Goal: Transaction & Acquisition: Book appointment/travel/reservation

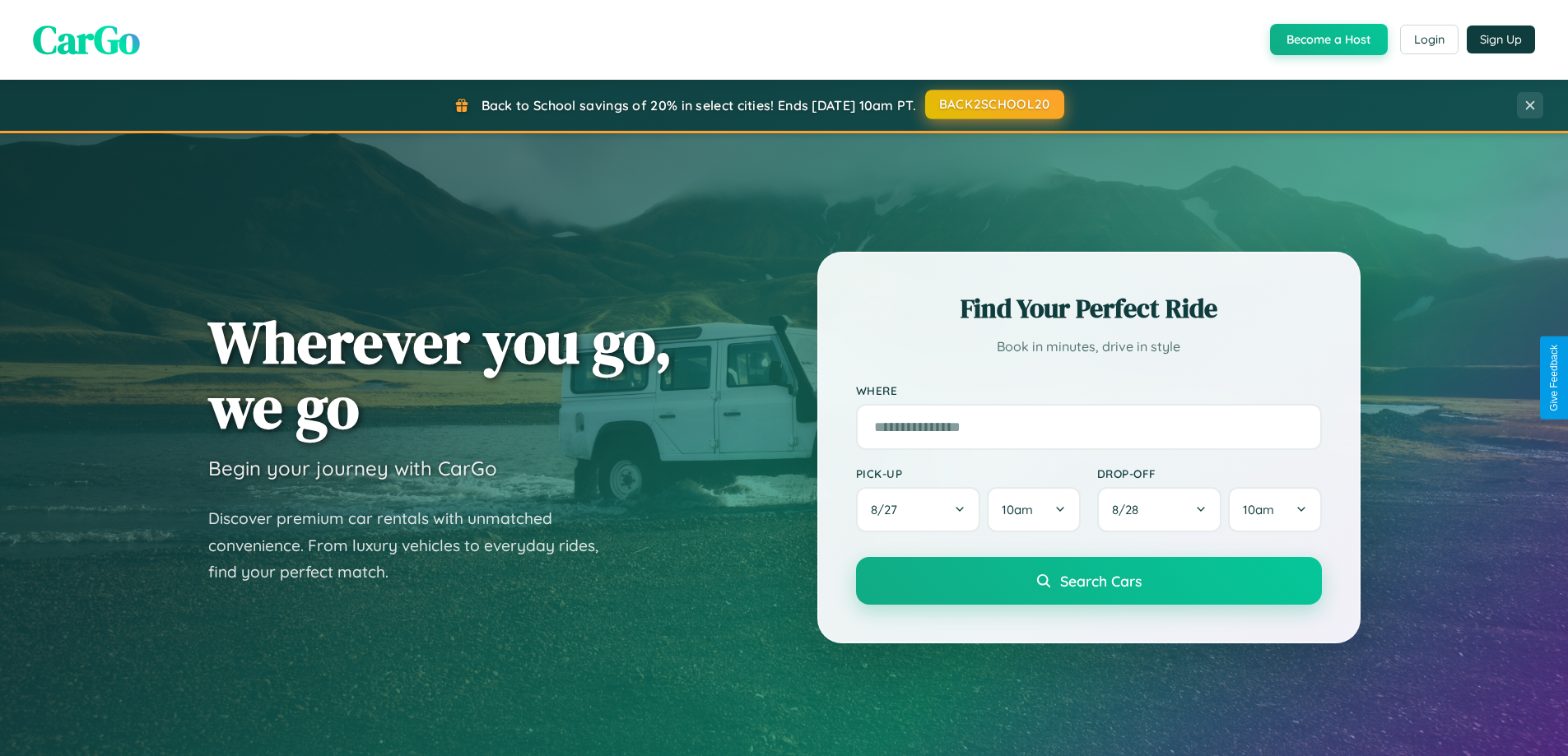
click at [993, 105] on button "BACK2SCHOOL20" at bounding box center [994, 104] width 139 height 30
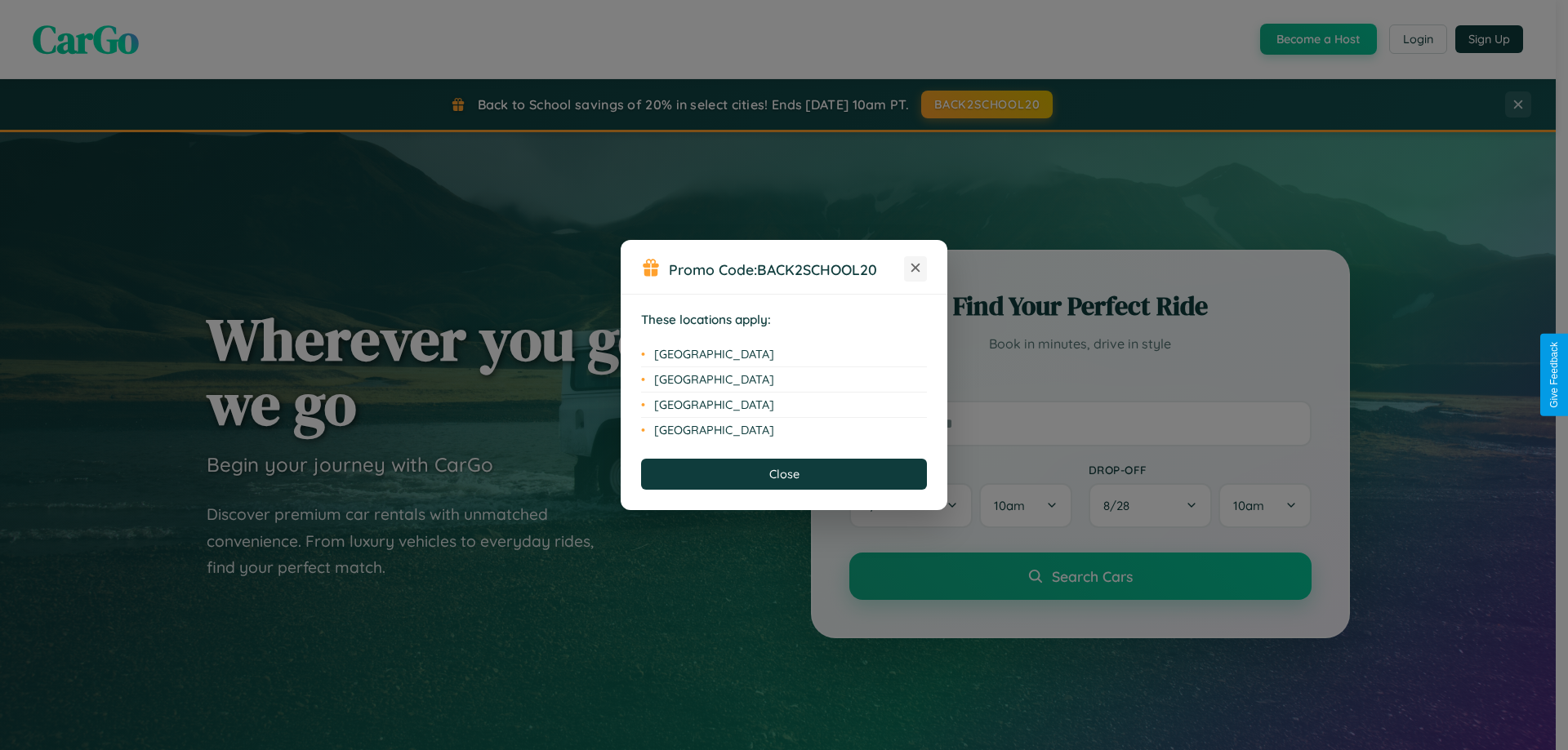
click at [915, 269] on icon at bounding box center [915, 268] width 9 height 9
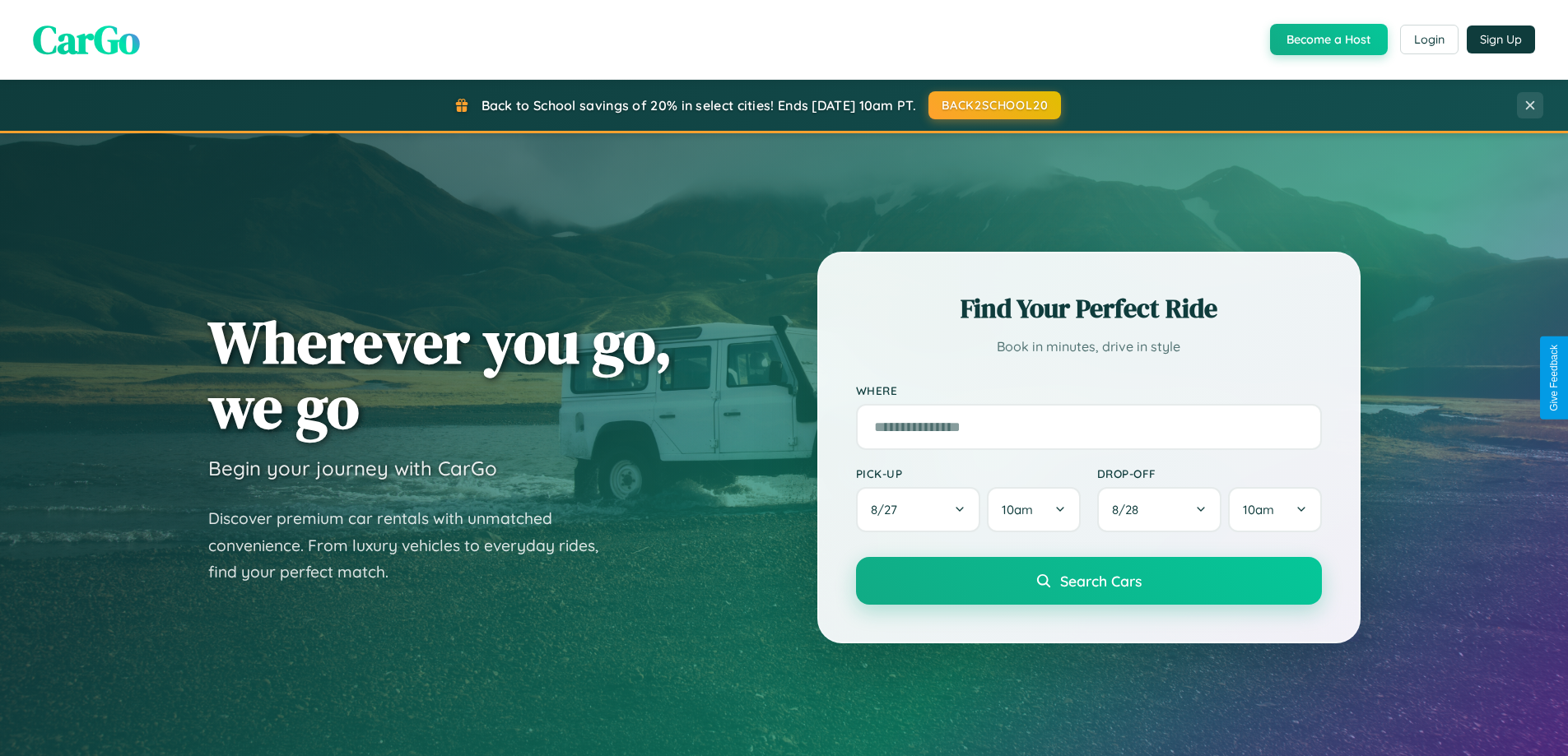
scroll to position [3166, 0]
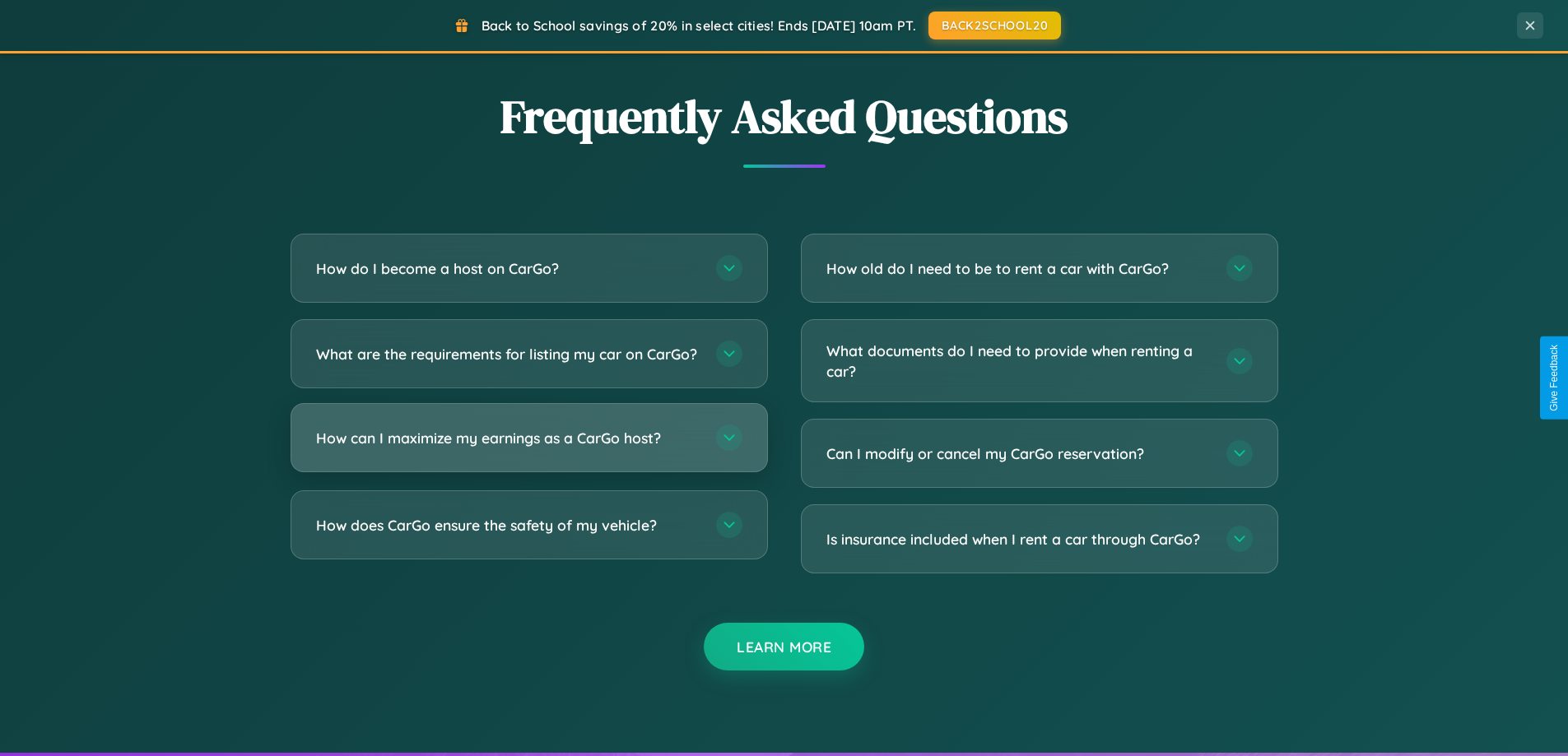
click at [528, 449] on h3 "How can I maximize my earnings as a CarGo host?" at bounding box center [507, 437] width 383 height 20
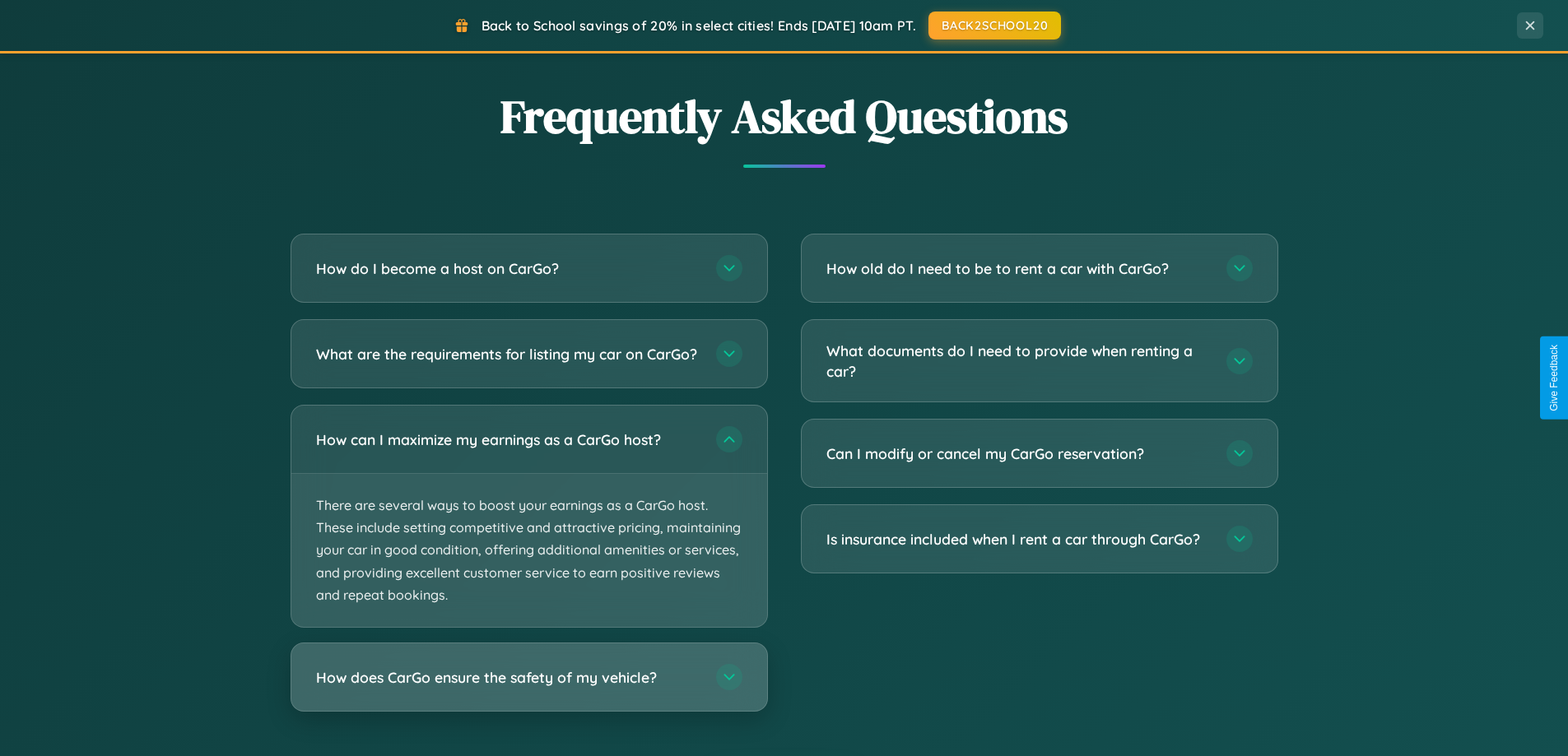
click at [528, 688] on h3 "How does CarGo ensure the safety of my vehicle?" at bounding box center [507, 677] width 383 height 20
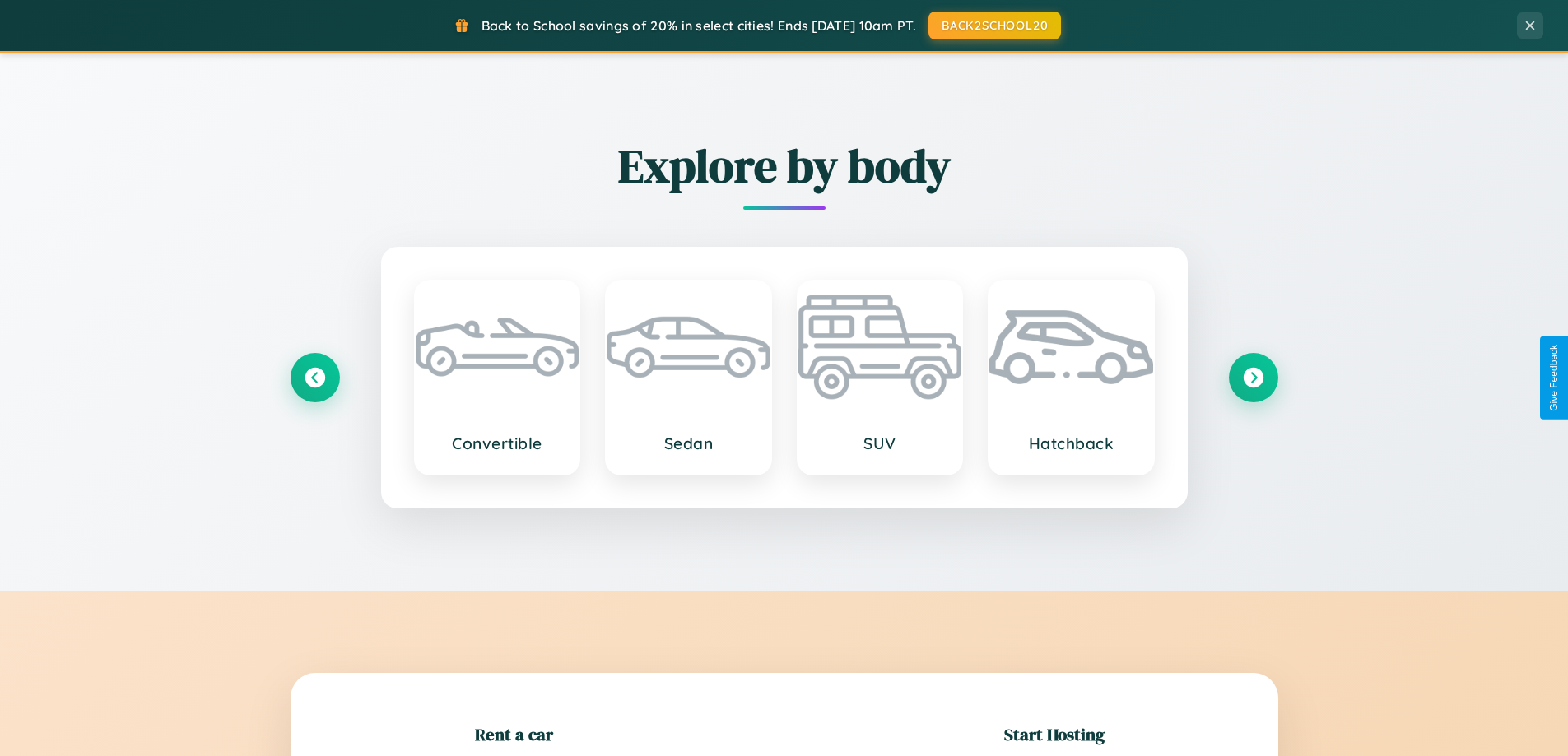
scroll to position [355, 0]
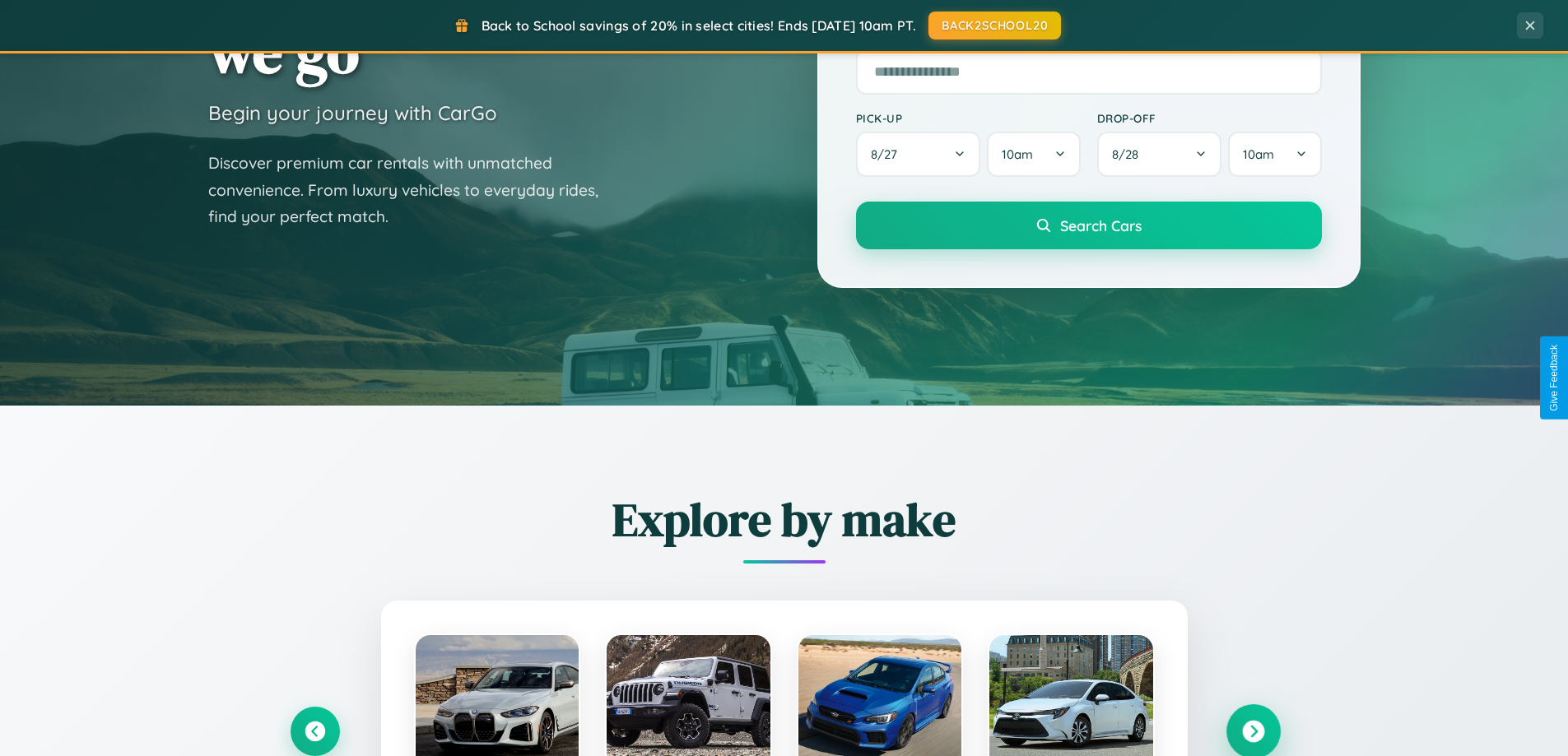
click at [1253, 732] on icon at bounding box center [1253, 731] width 22 height 22
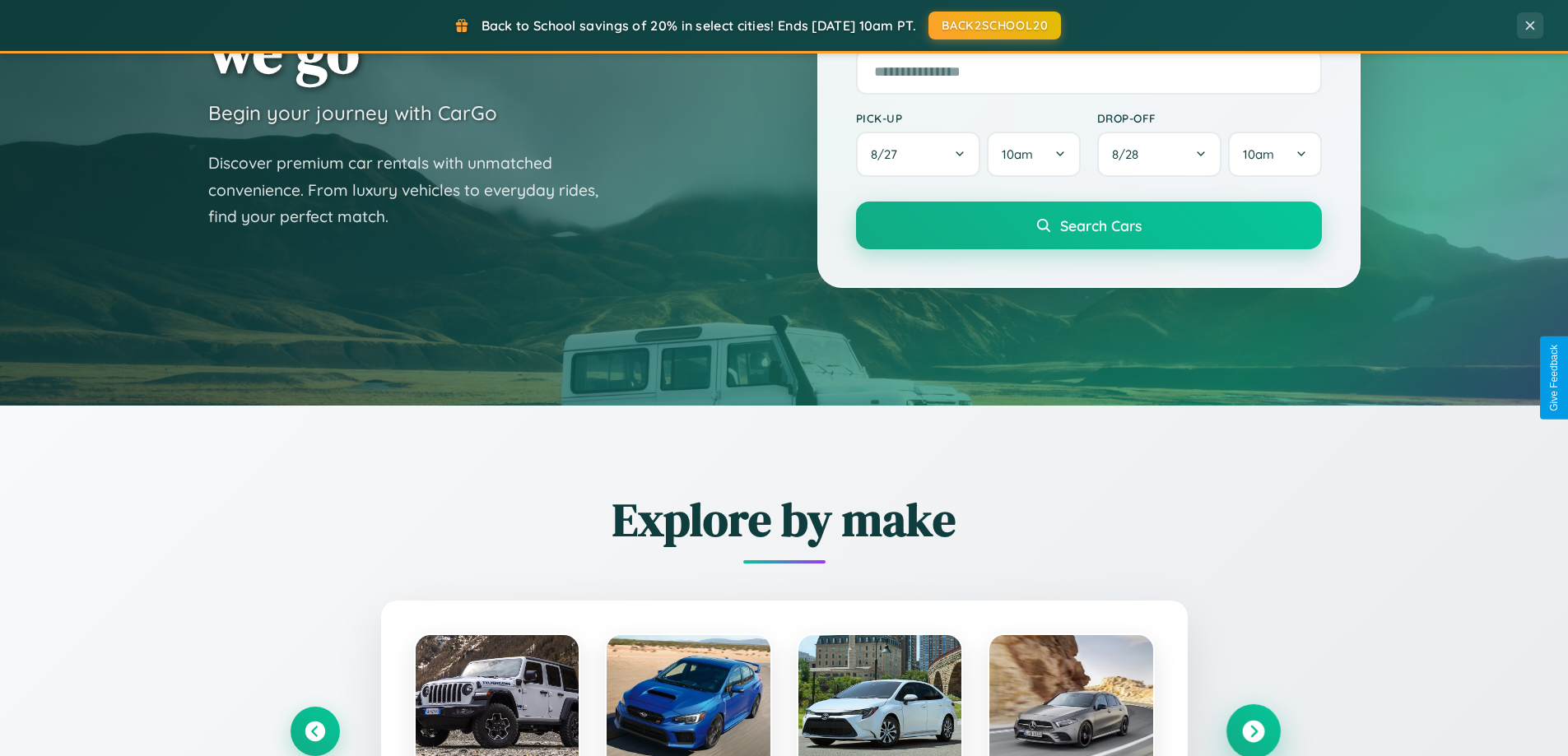
click at [1253, 730] on icon at bounding box center [1253, 731] width 22 height 22
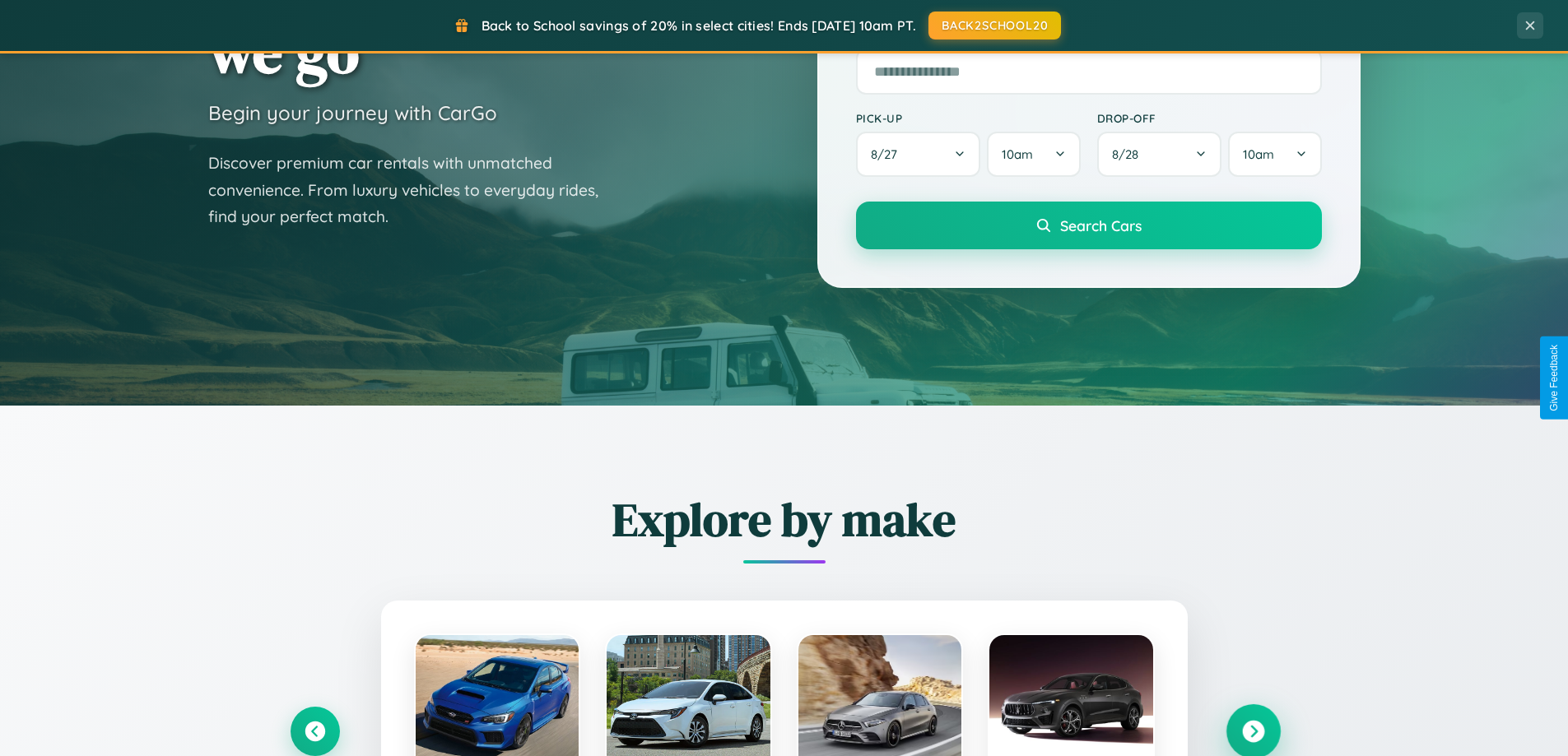
click at [1253, 730] on icon at bounding box center [1253, 731] width 22 height 22
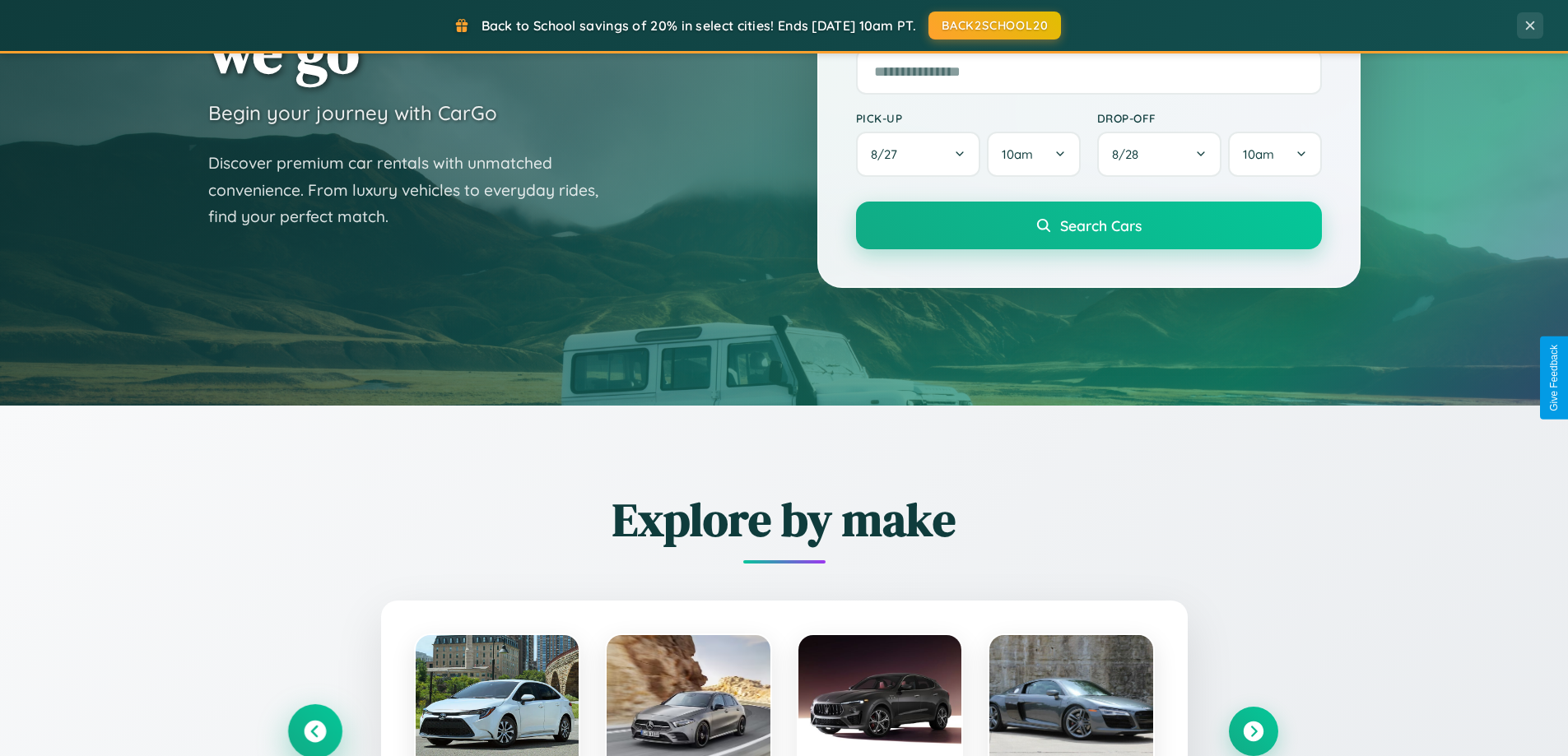
click at [314, 731] on icon at bounding box center [314, 731] width 22 height 22
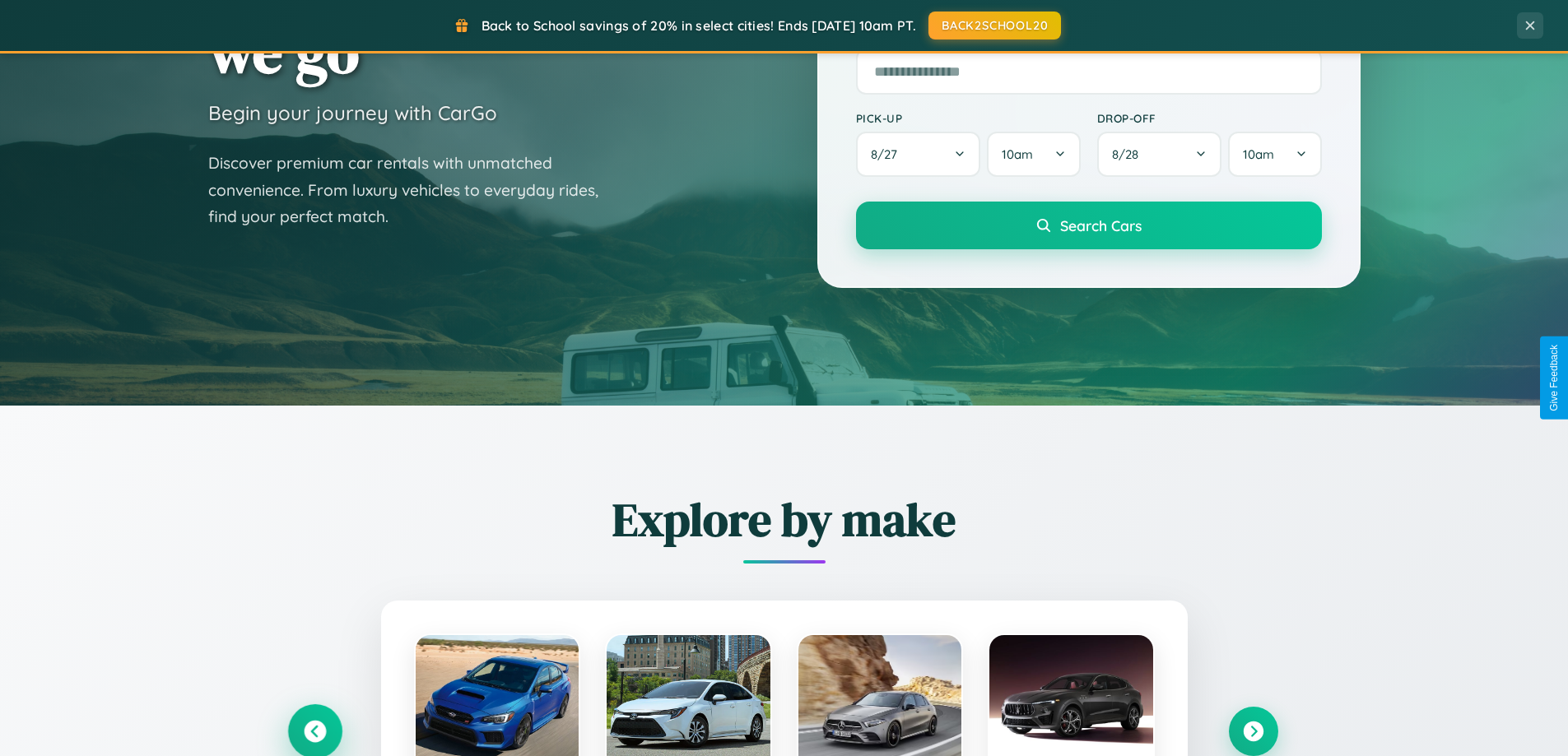
click at [314, 730] on icon at bounding box center [315, 732] width 27 height 27
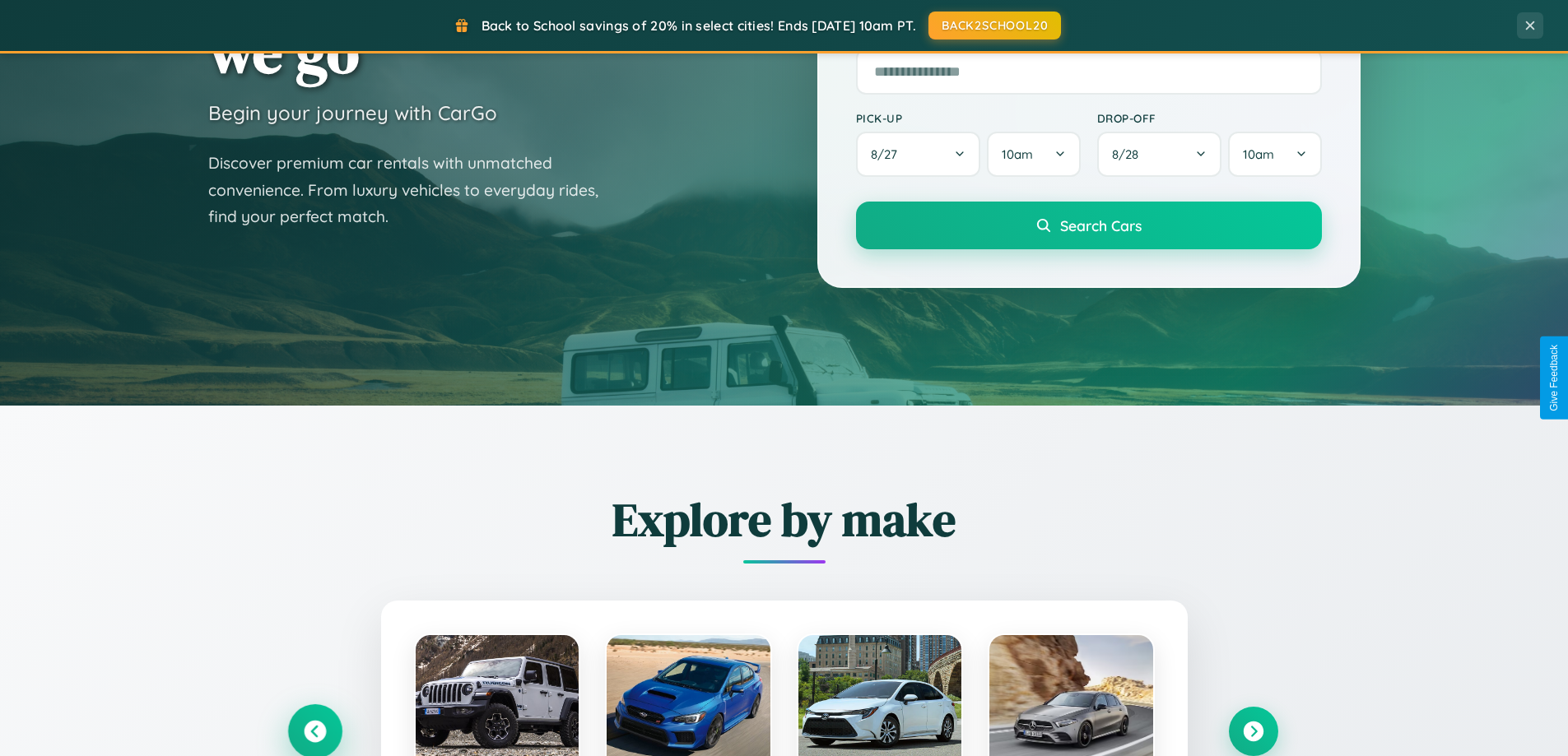
scroll to position [709, 0]
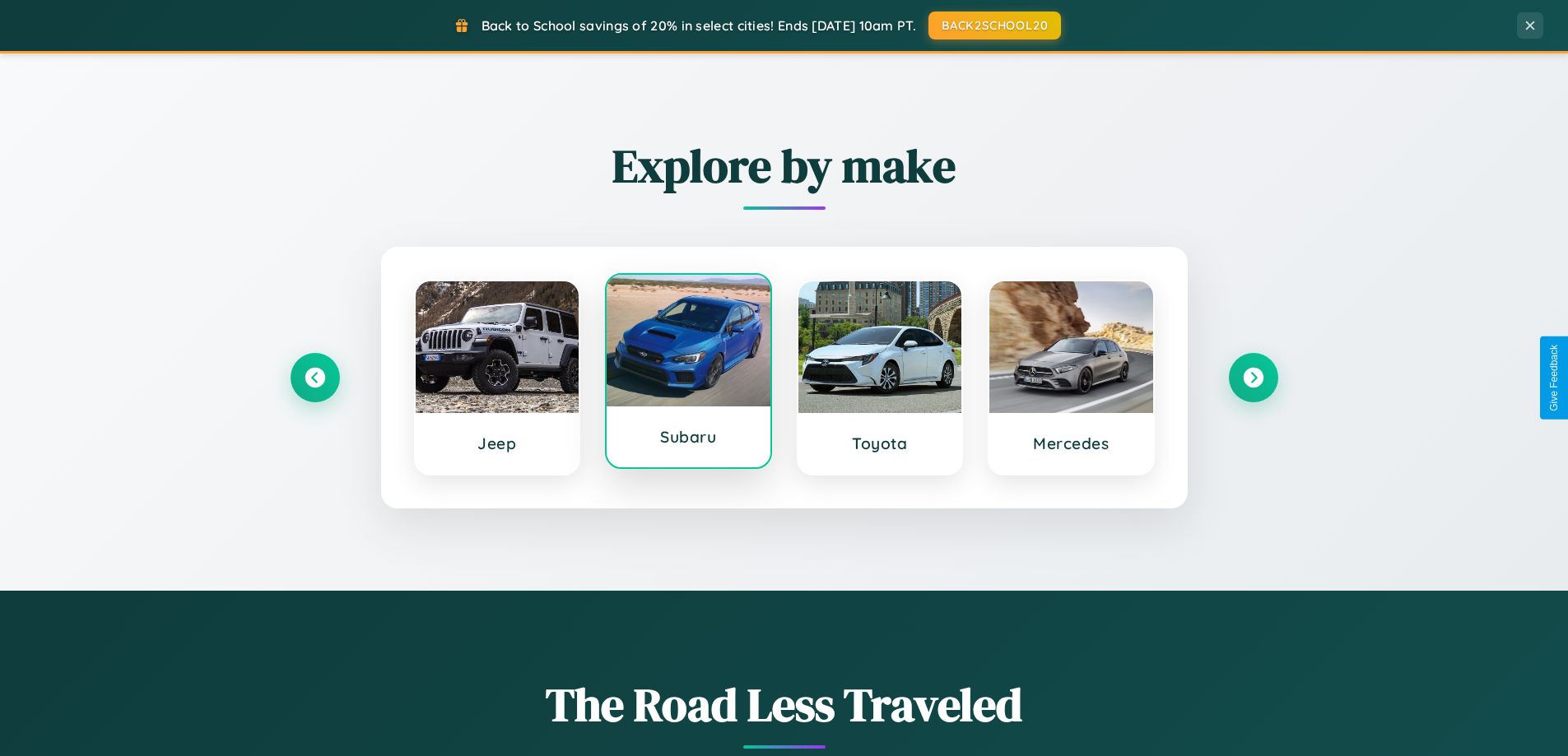
click at [688, 371] on div at bounding box center [688, 340] width 163 height 132
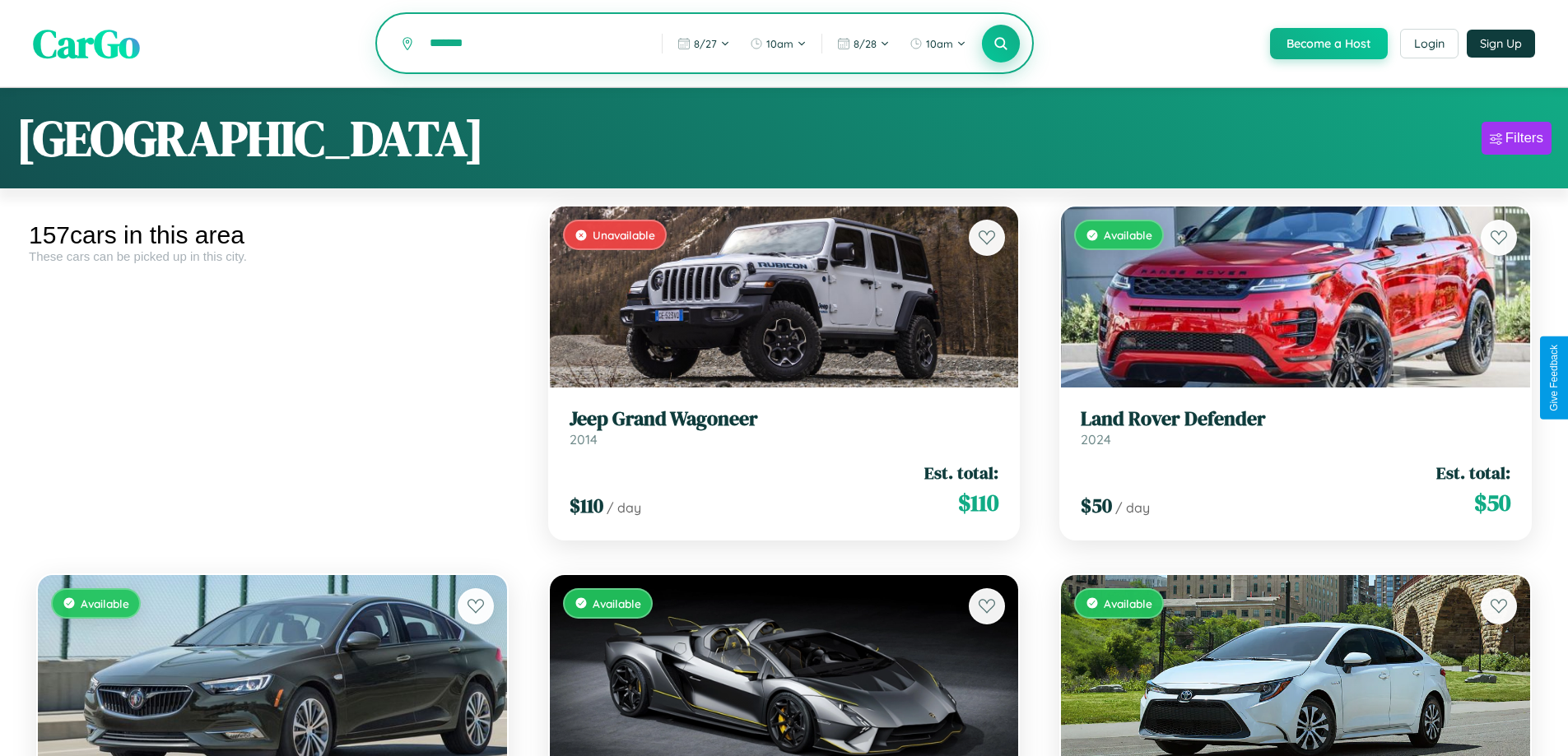
type input "*******"
click at [1000, 44] on icon at bounding box center [1001, 43] width 15 height 15
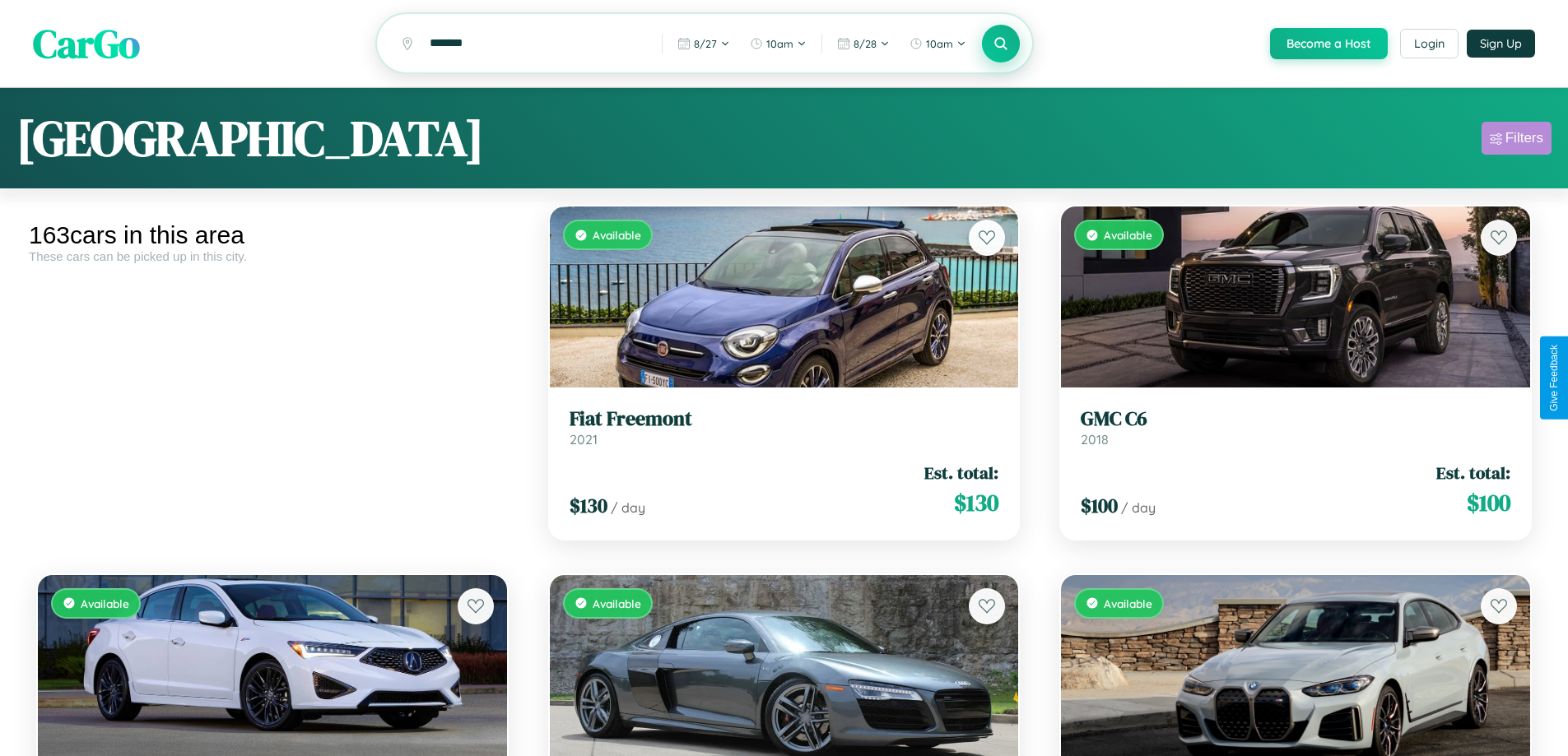
click at [1516, 140] on div "Filters" at bounding box center [1524, 137] width 37 height 16
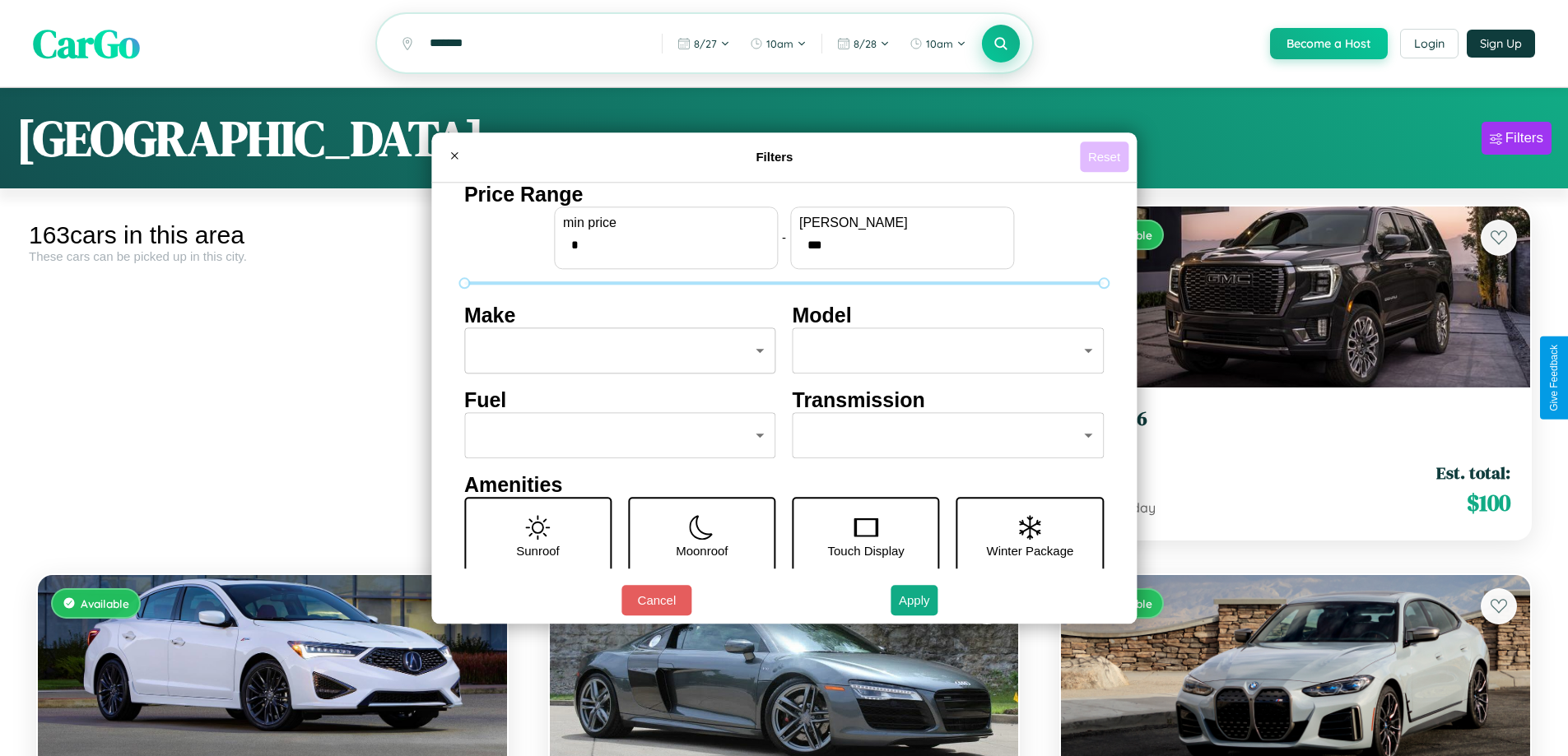
click at [1106, 157] on button "Reset" at bounding box center [1104, 157] width 49 height 31
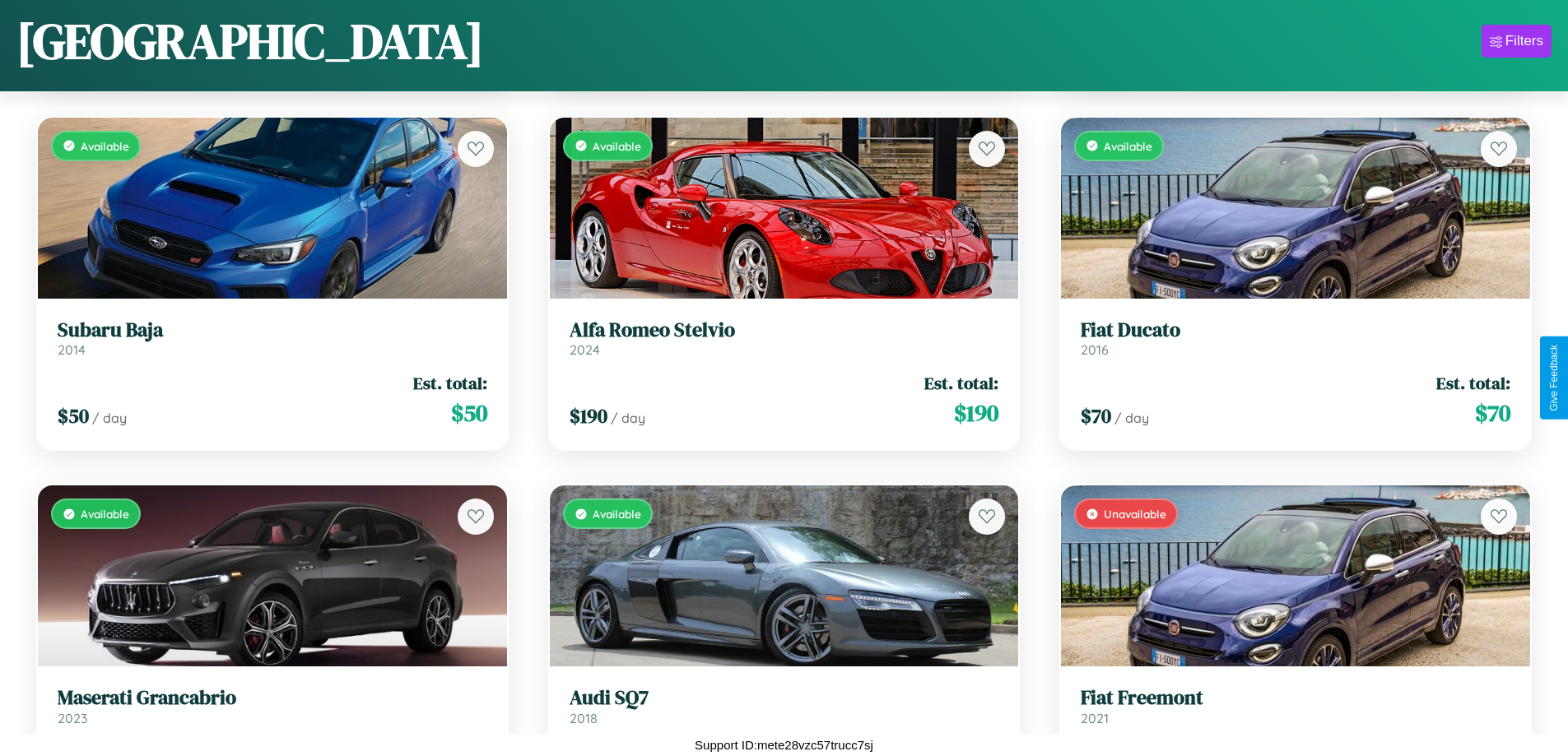
scroll to position [14971, 0]
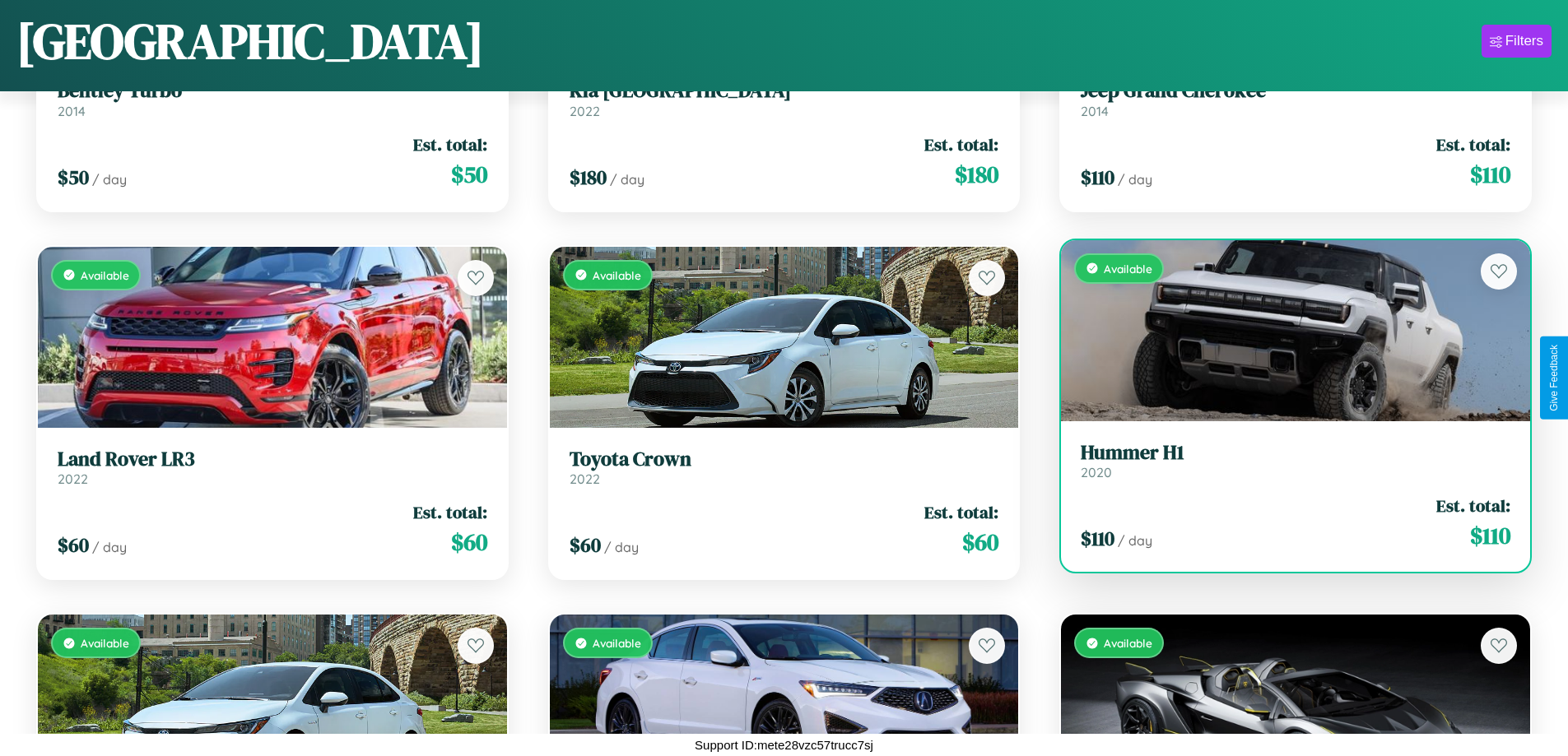
click at [1285, 523] on div "$ 110 / day Est. total: $ 110" at bounding box center [1295, 523] width 429 height 59
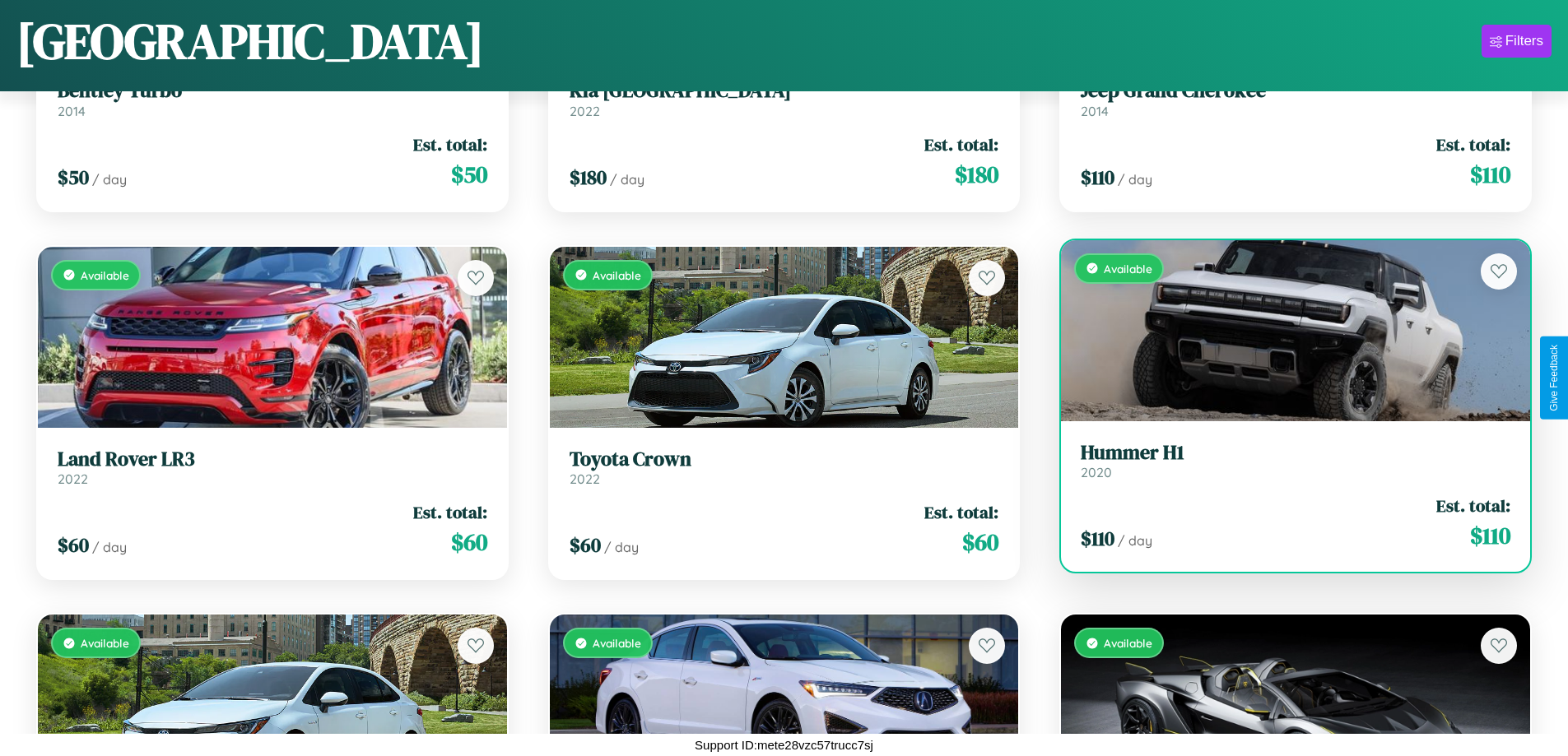
click at [1285, 523] on div "$ 110 / day Est. total: $ 110" at bounding box center [1295, 523] width 429 height 59
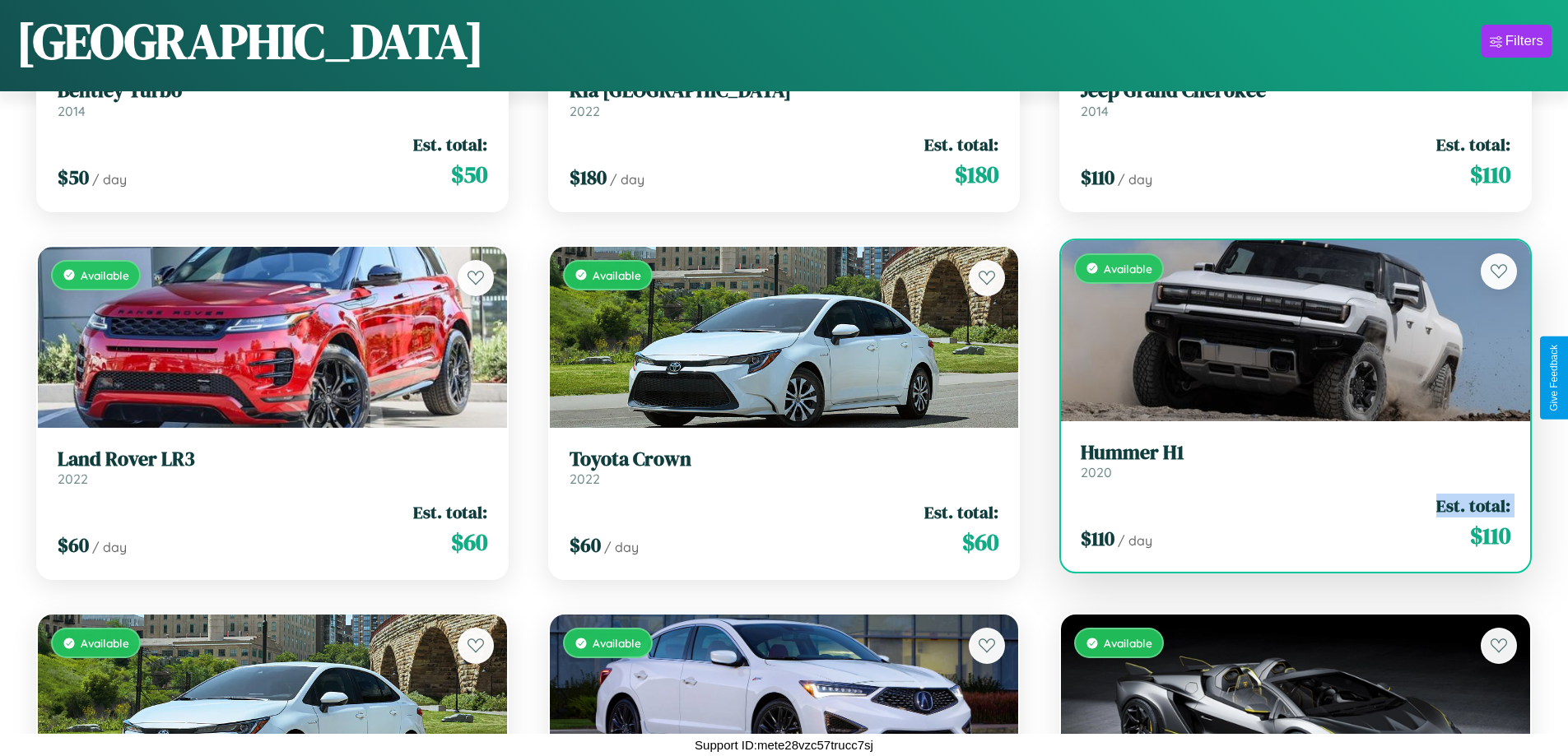
click at [1285, 523] on div "$ 110 / day Est. total: $ 110" at bounding box center [1295, 523] width 429 height 59
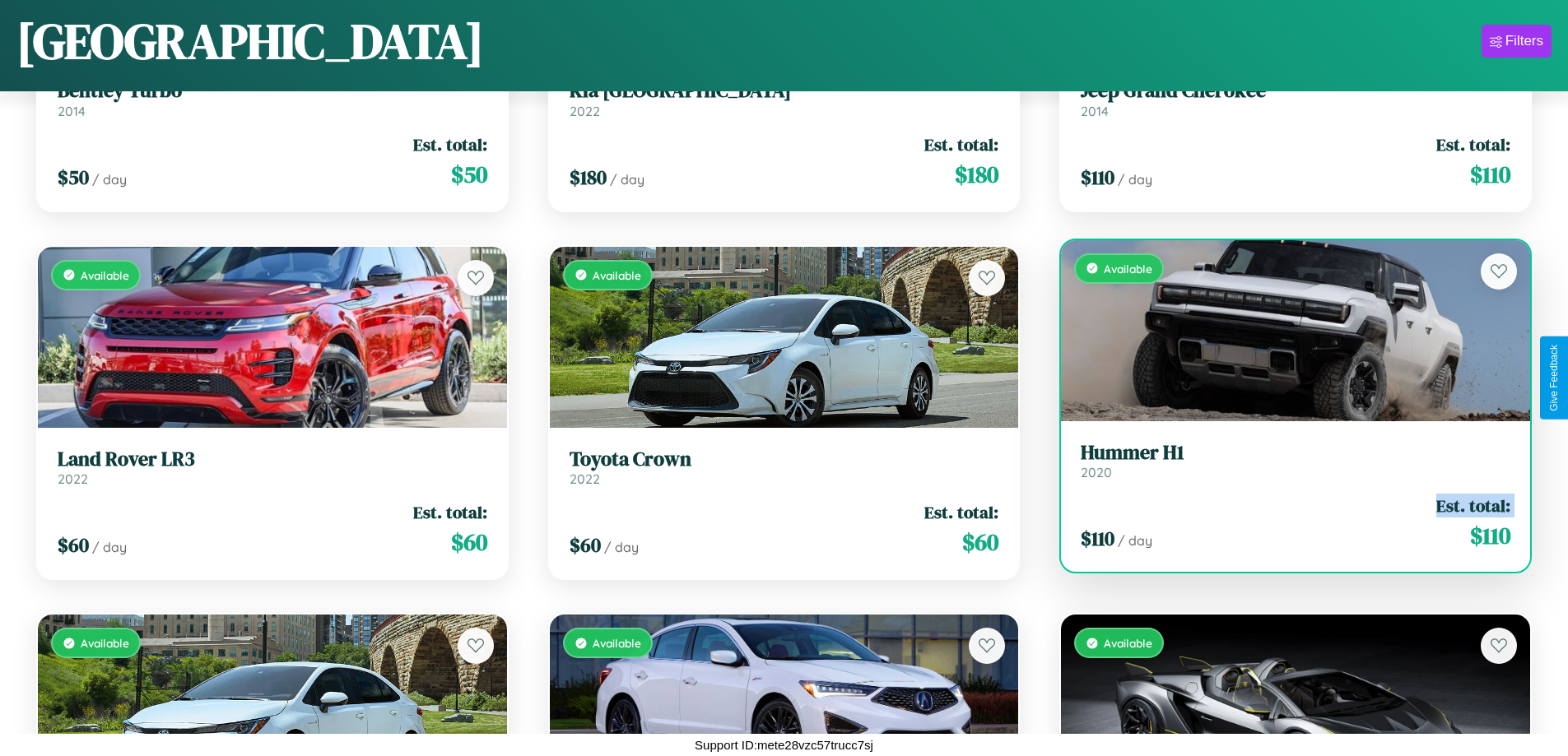
click at [1285, 523] on div "$ 110 / day Est. total: $ 110" at bounding box center [1295, 523] width 429 height 59
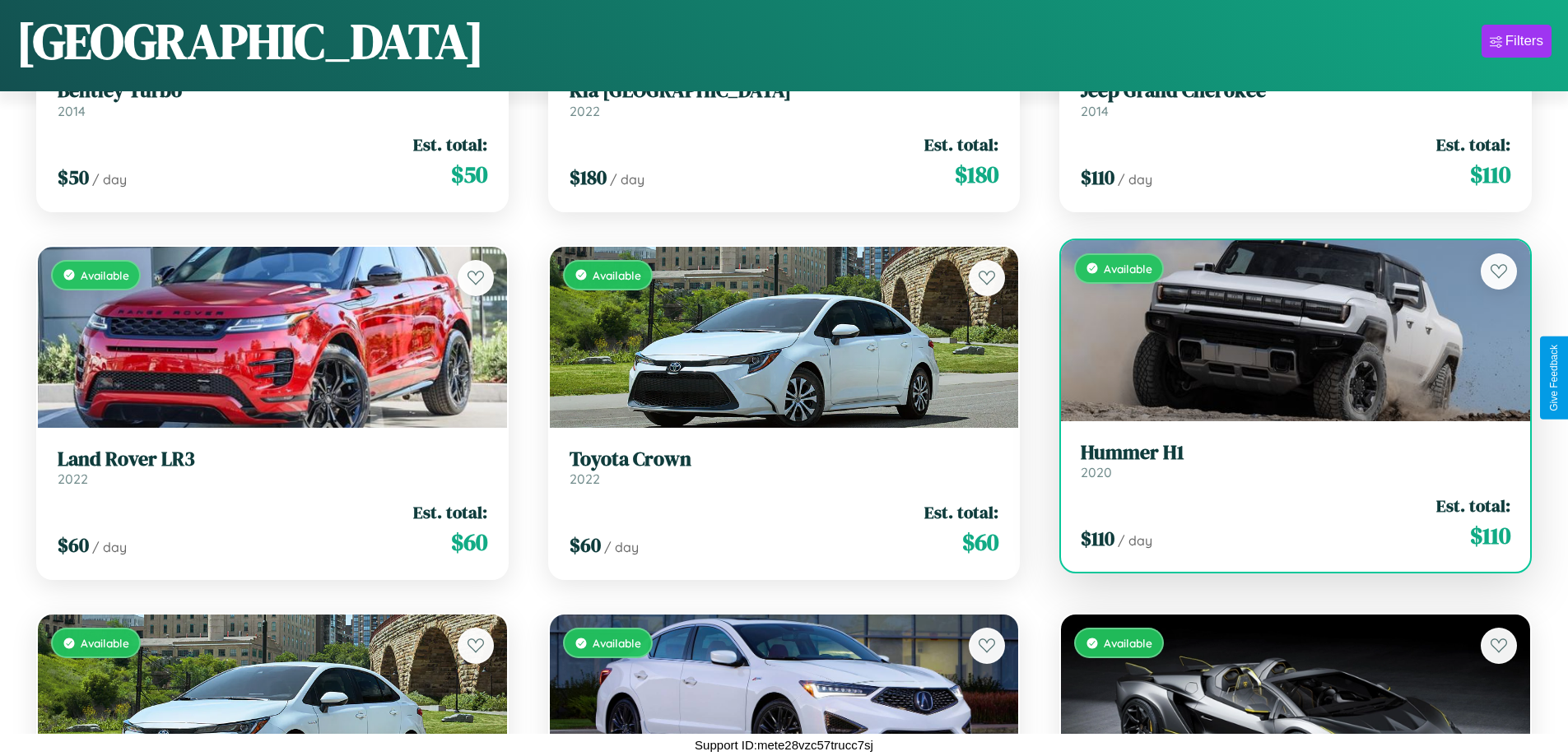
click at [1285, 523] on div "$ 110 / day Est. total: $ 110" at bounding box center [1295, 523] width 429 height 59
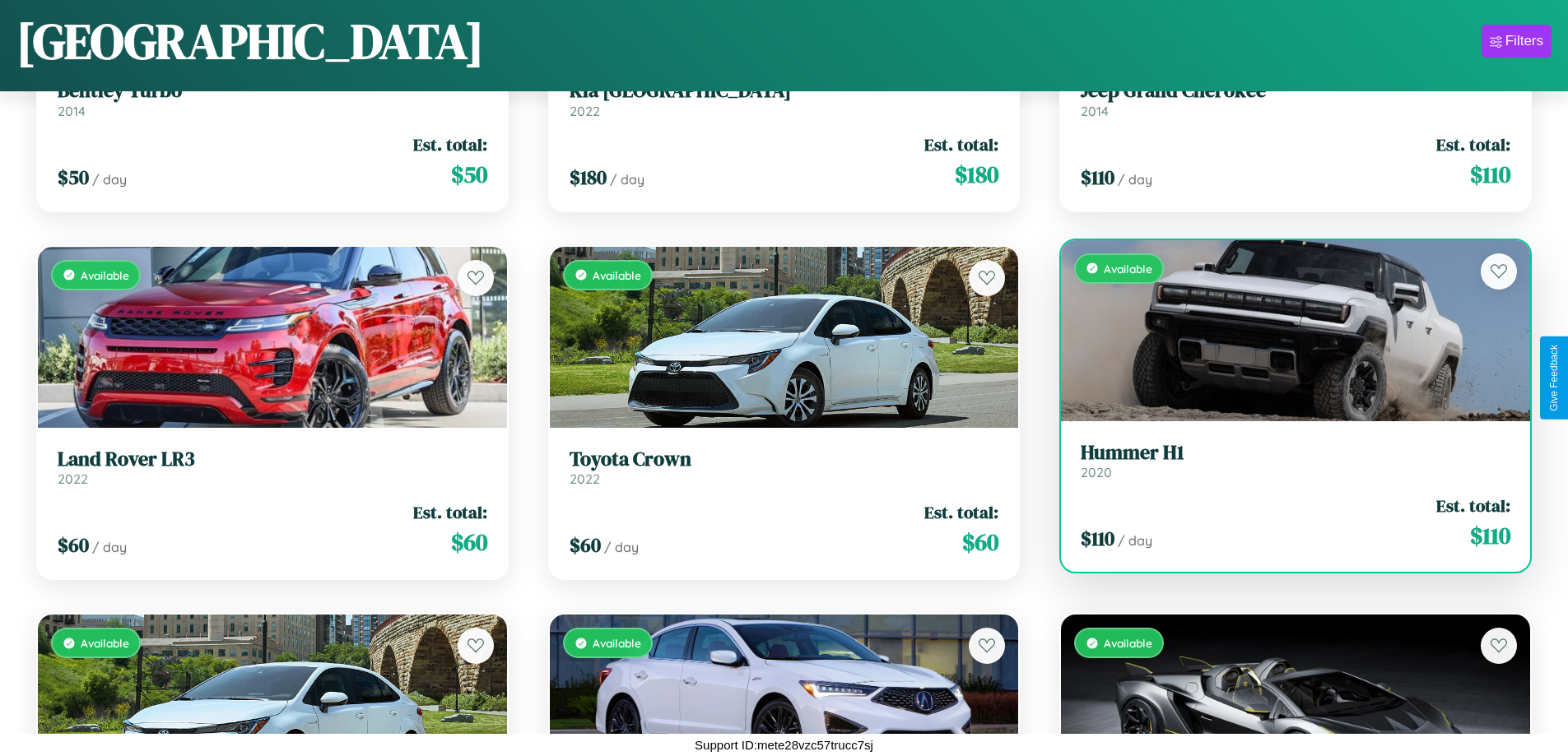
click at [1285, 461] on h3 "Hummer H1" at bounding box center [1295, 452] width 429 height 24
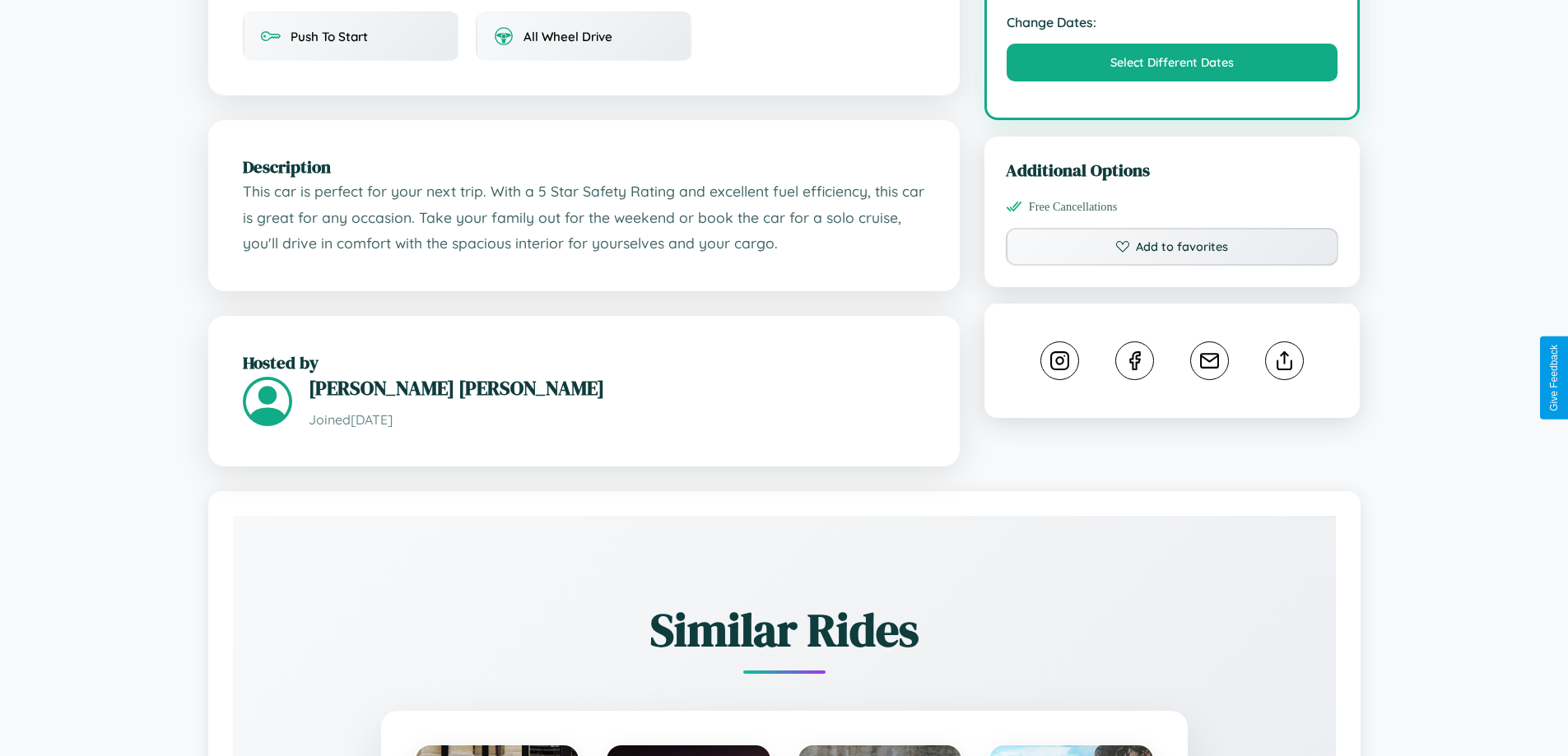
scroll to position [557, 0]
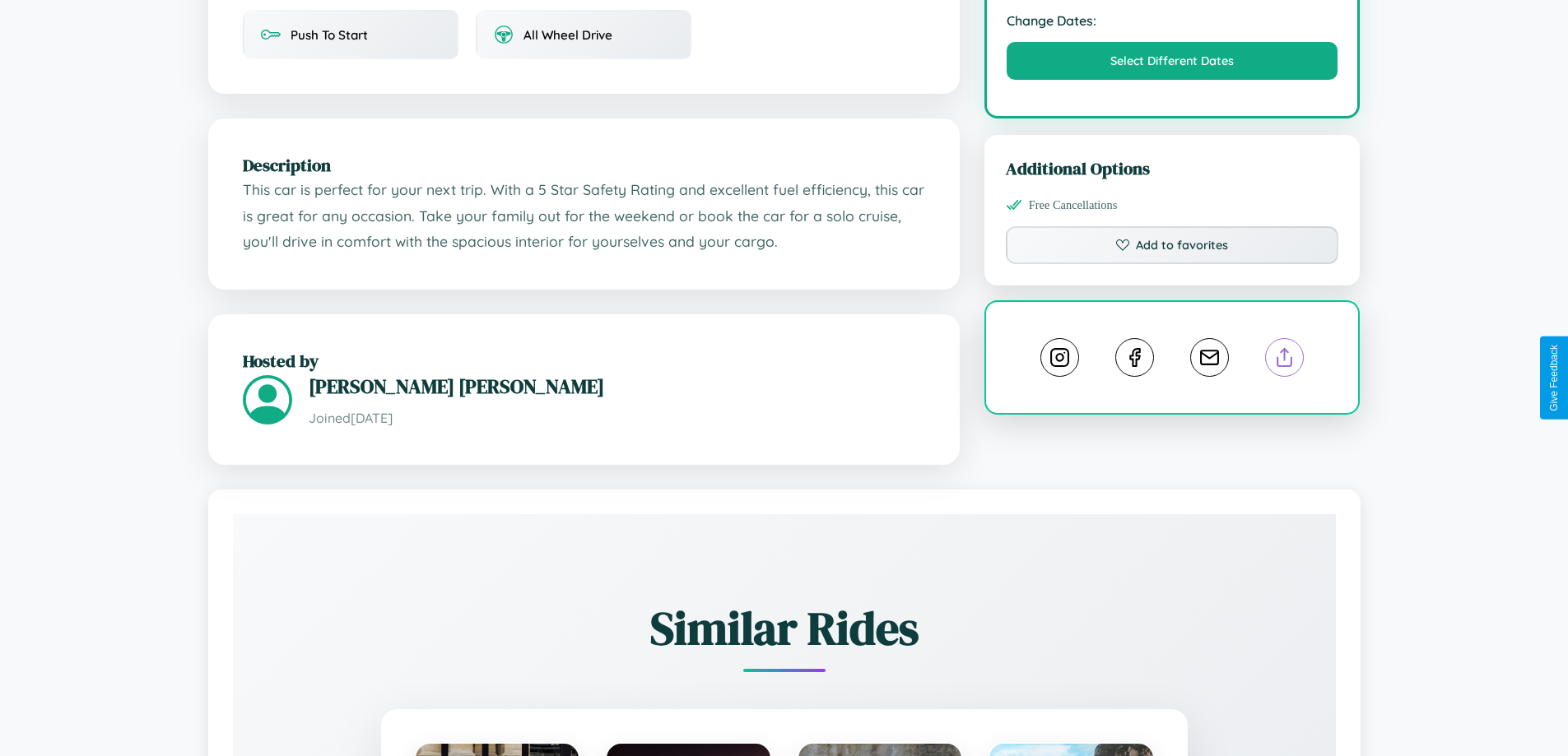
click at [1285, 360] on line at bounding box center [1285, 354] width 0 height 12
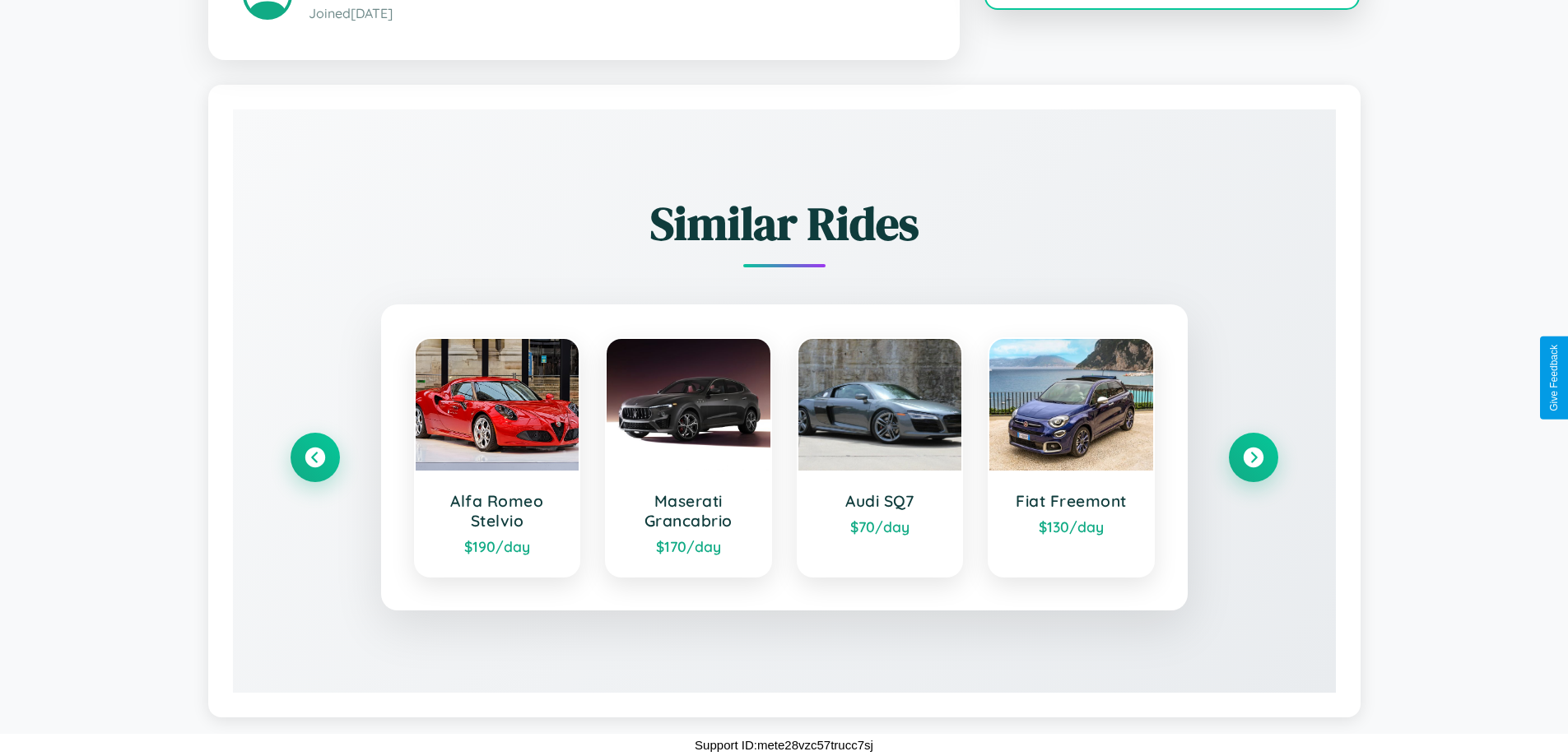
scroll to position [964, 0]
click at [1253, 456] on icon at bounding box center [1253, 456] width 22 height 22
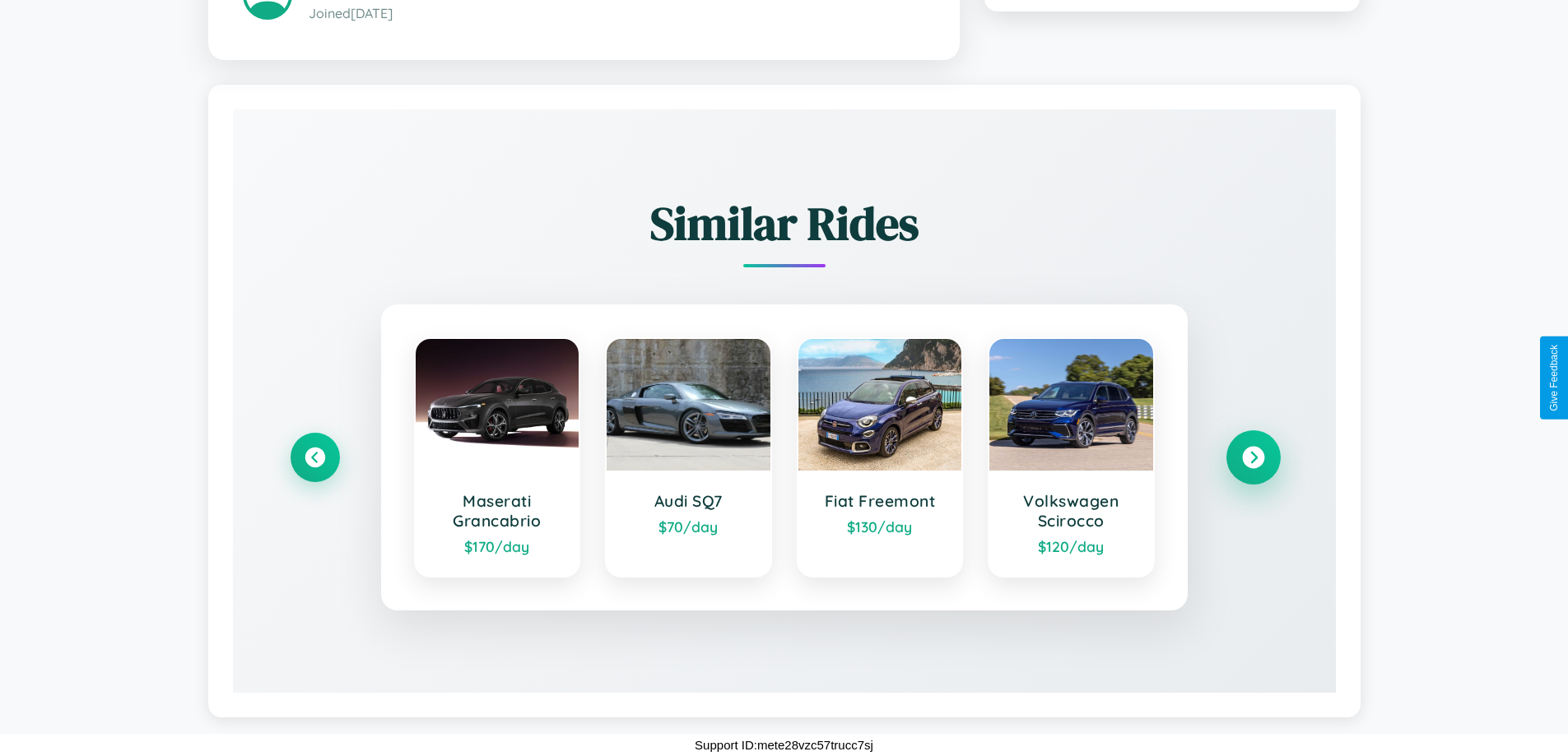
click at [1253, 456] on icon at bounding box center [1253, 456] width 22 height 22
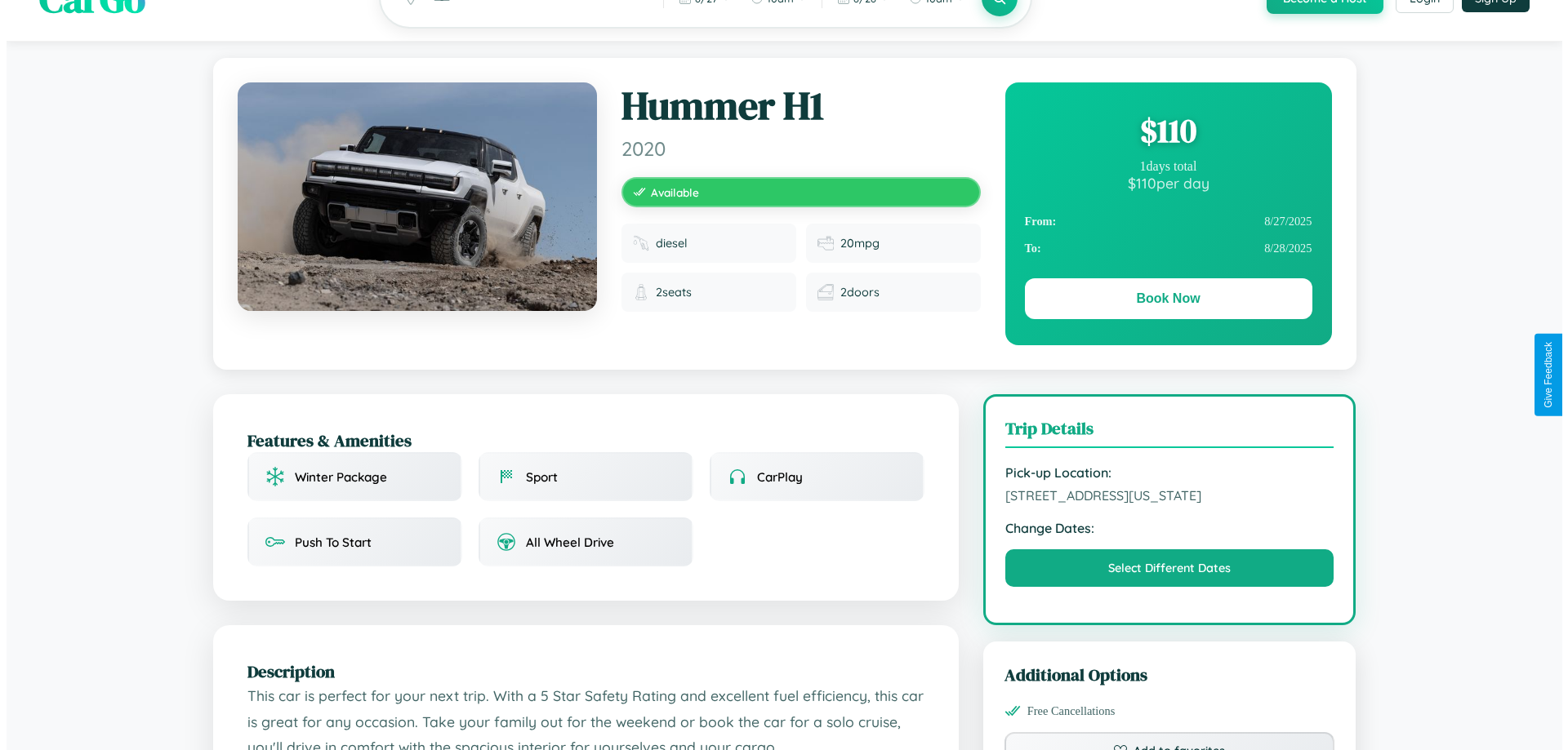
scroll to position [0, 0]
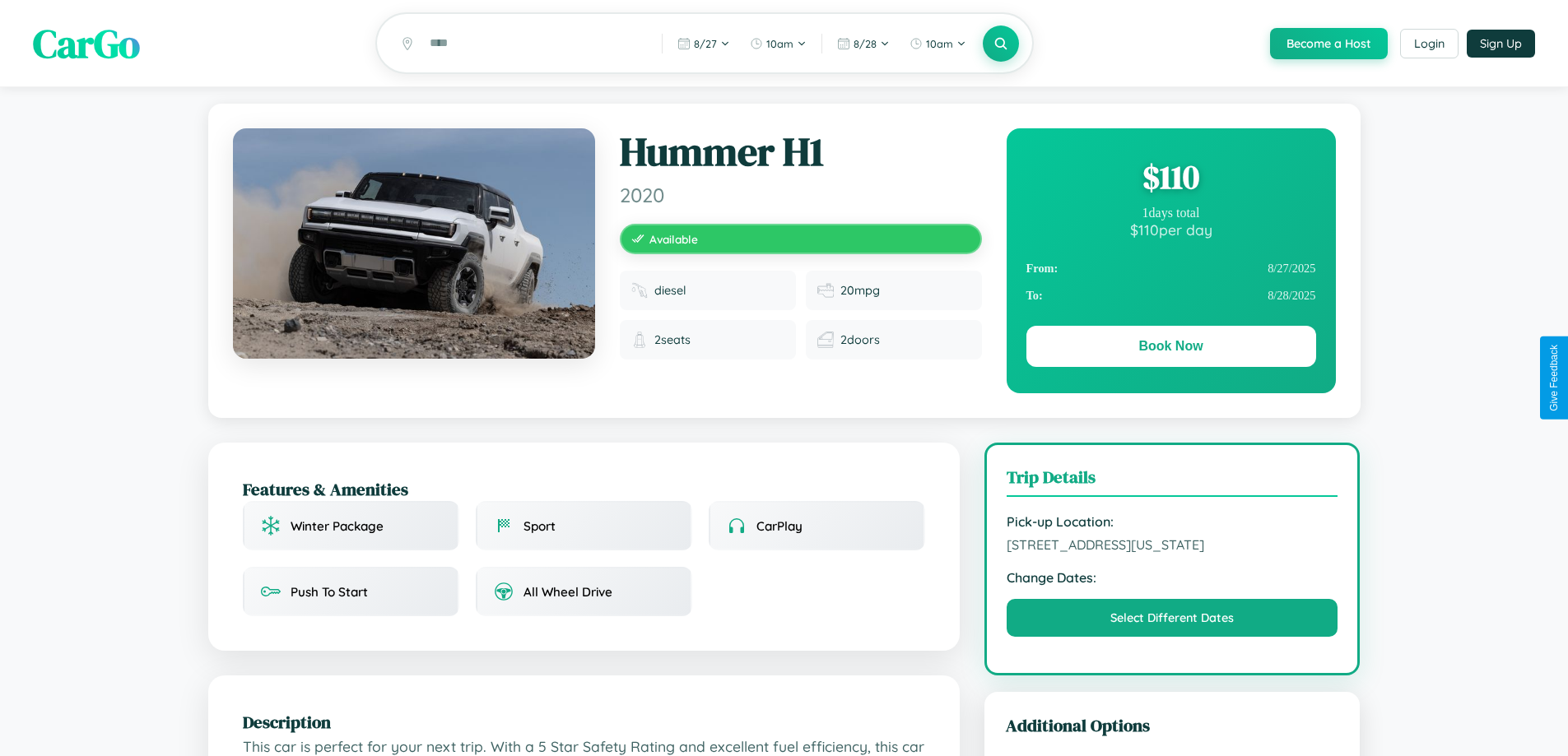
click at [1170, 180] on div "$ 110" at bounding box center [1171, 177] width 290 height 44
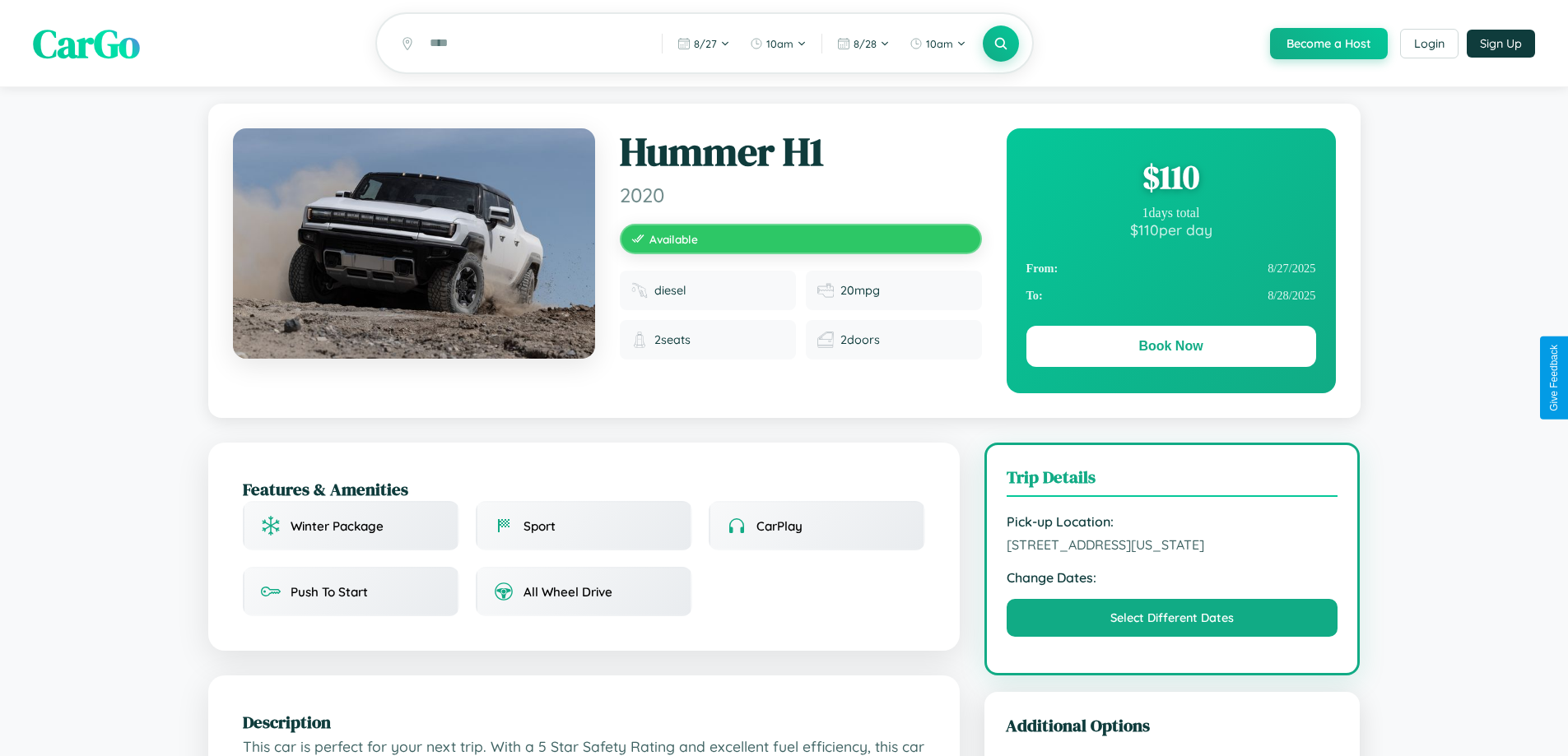
click at [1170, 180] on div "$ 110" at bounding box center [1171, 177] width 290 height 44
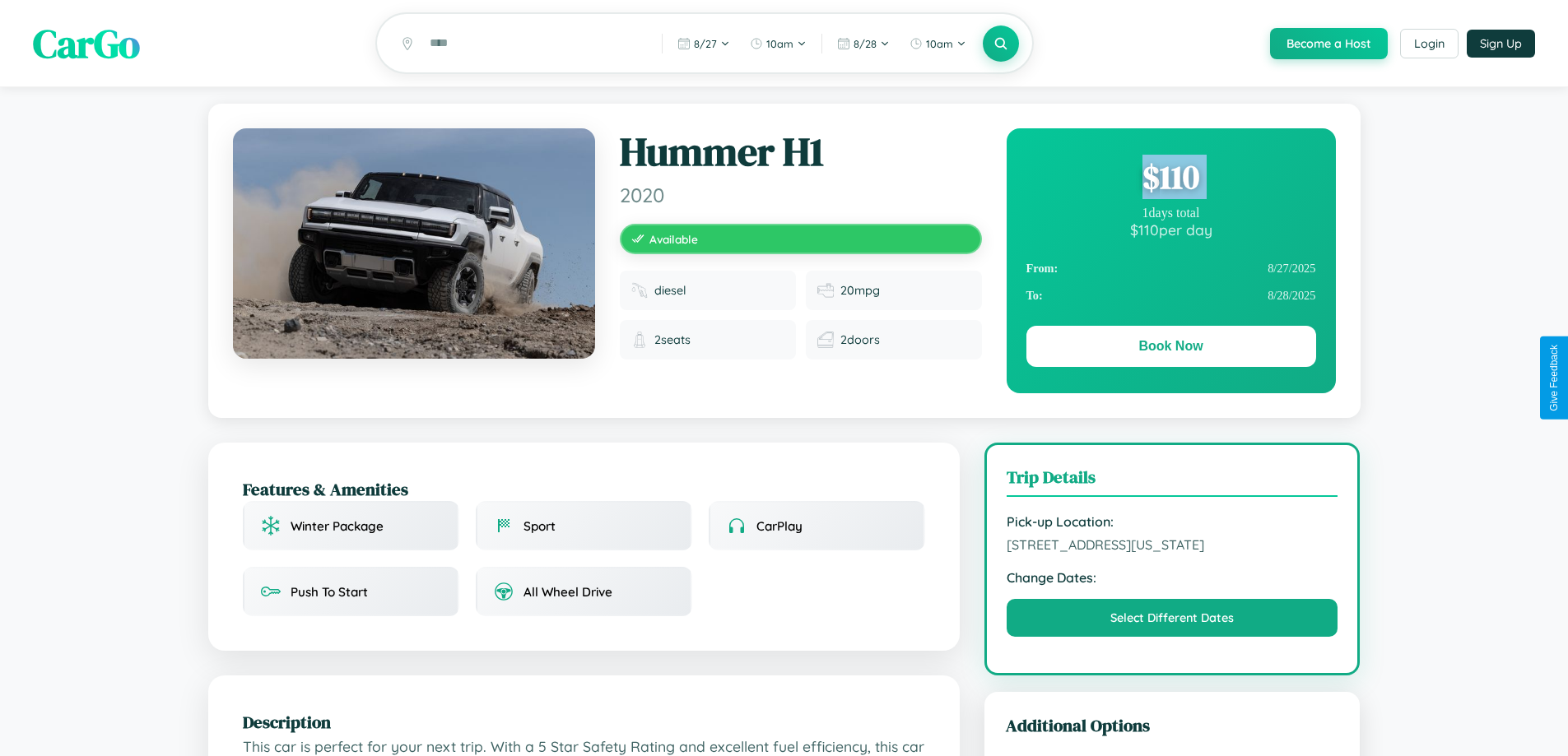
click at [1170, 180] on div "$ 110" at bounding box center [1171, 177] width 290 height 44
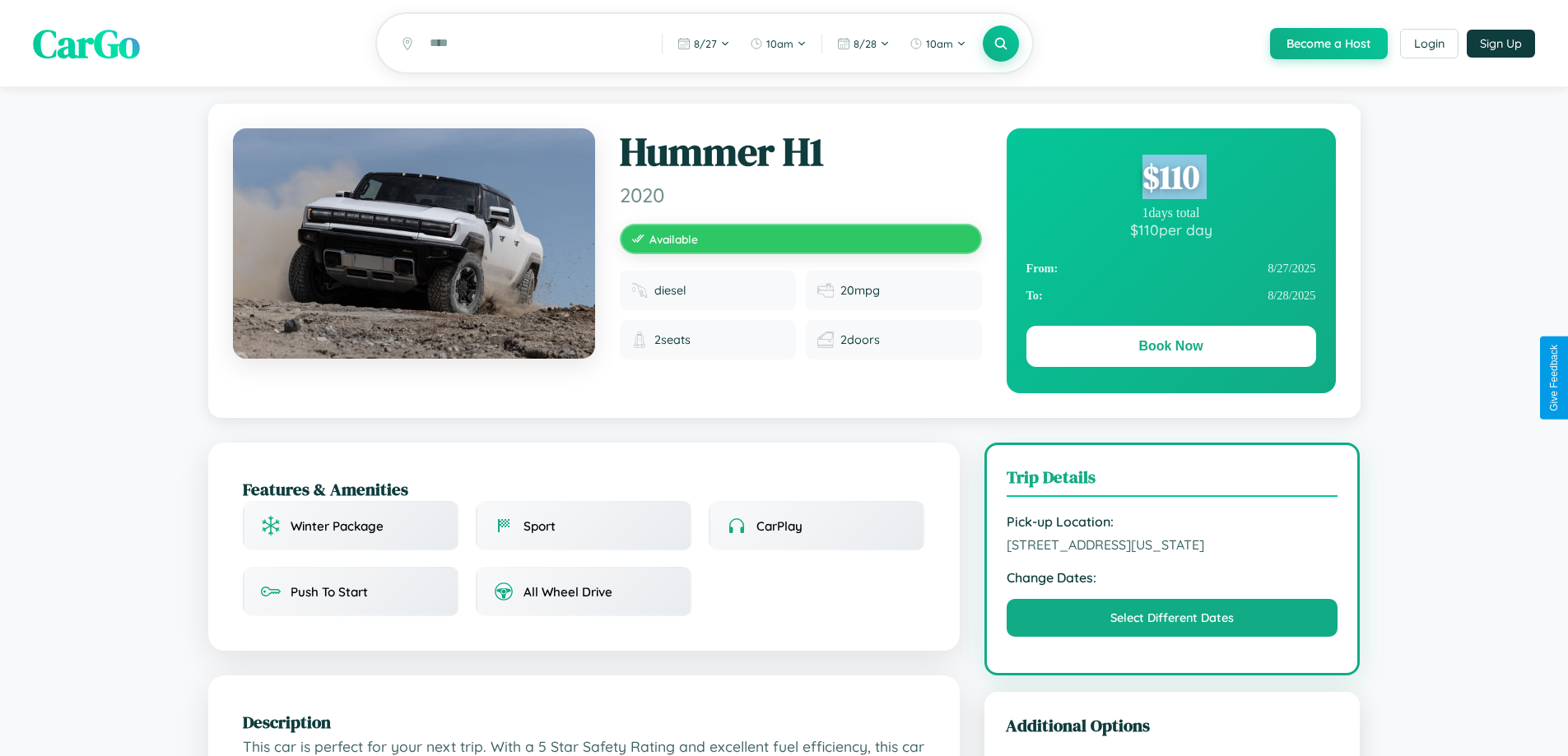
click at [1170, 180] on div "$ 110" at bounding box center [1171, 177] width 290 height 44
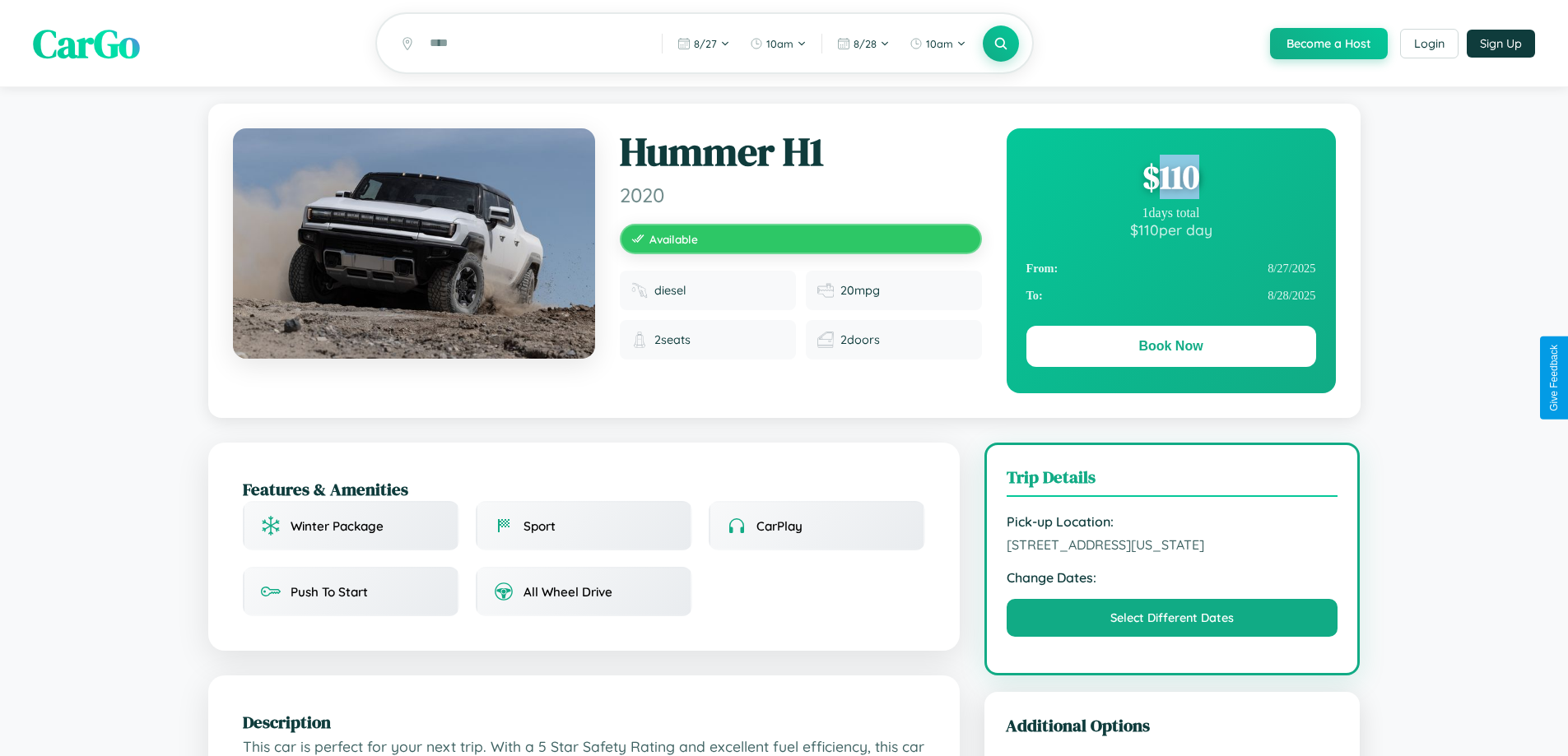
click at [1170, 180] on div "$ 110" at bounding box center [1171, 177] width 290 height 44
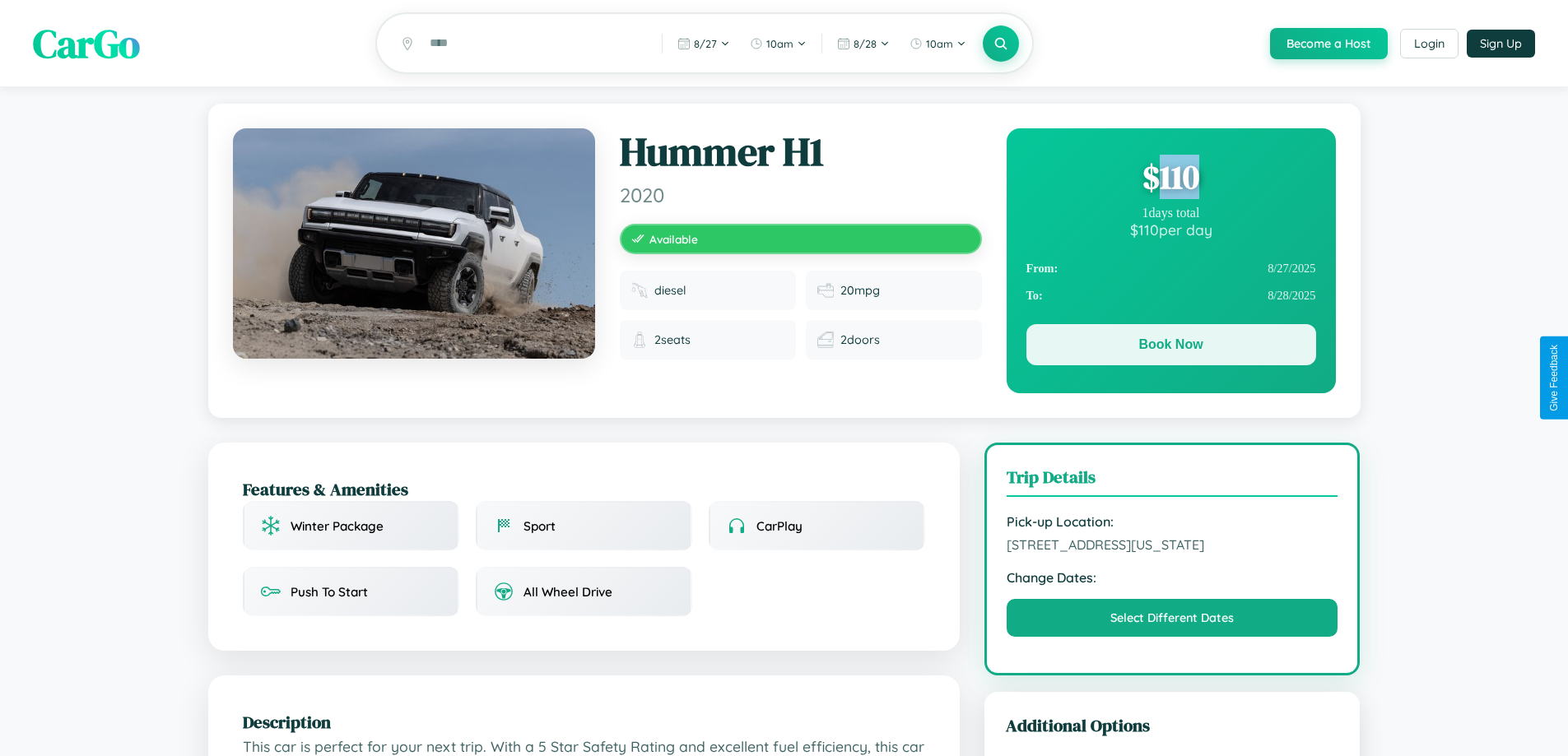
click at [1170, 348] on button "Book Now" at bounding box center [1171, 345] width 290 height 41
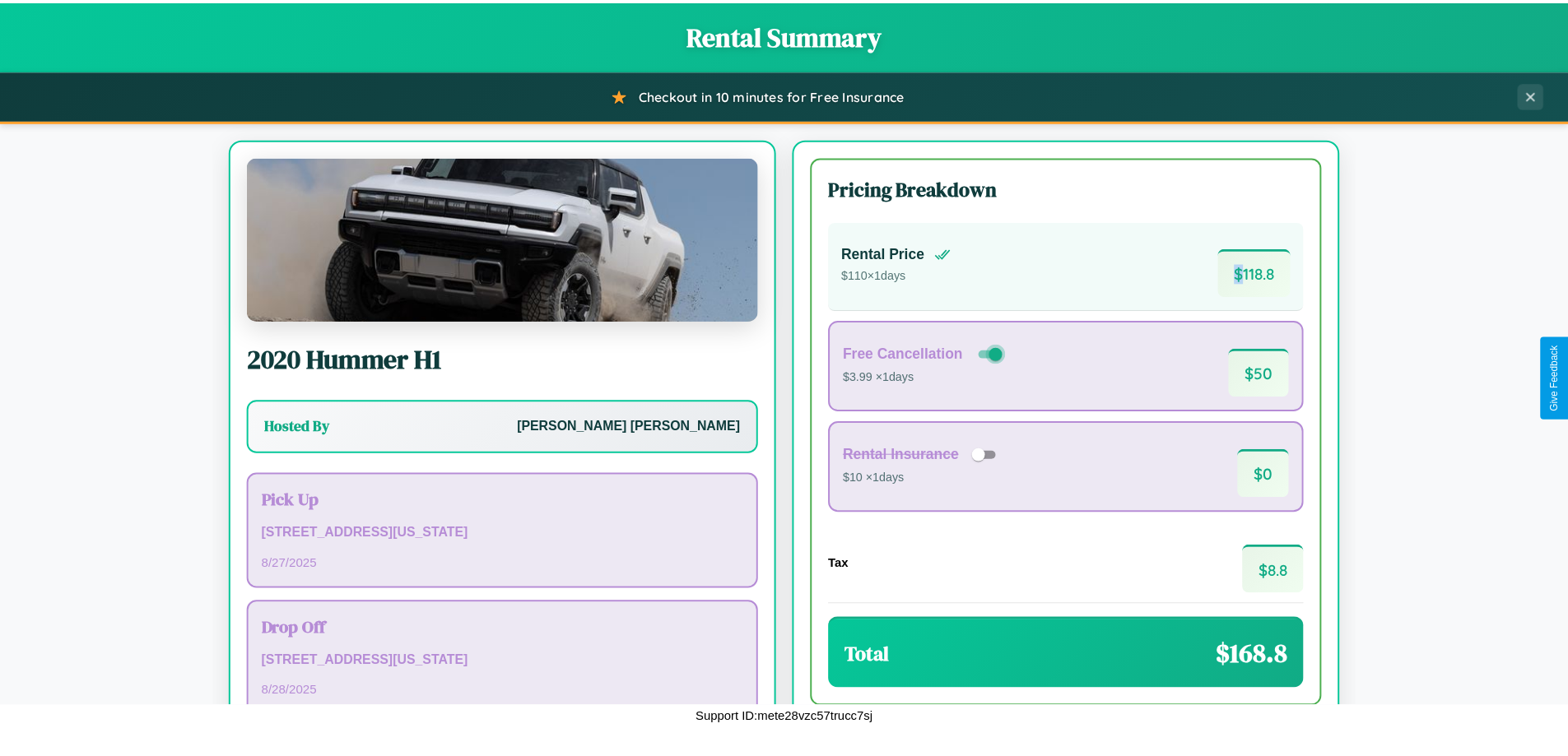
scroll to position [112, 0]
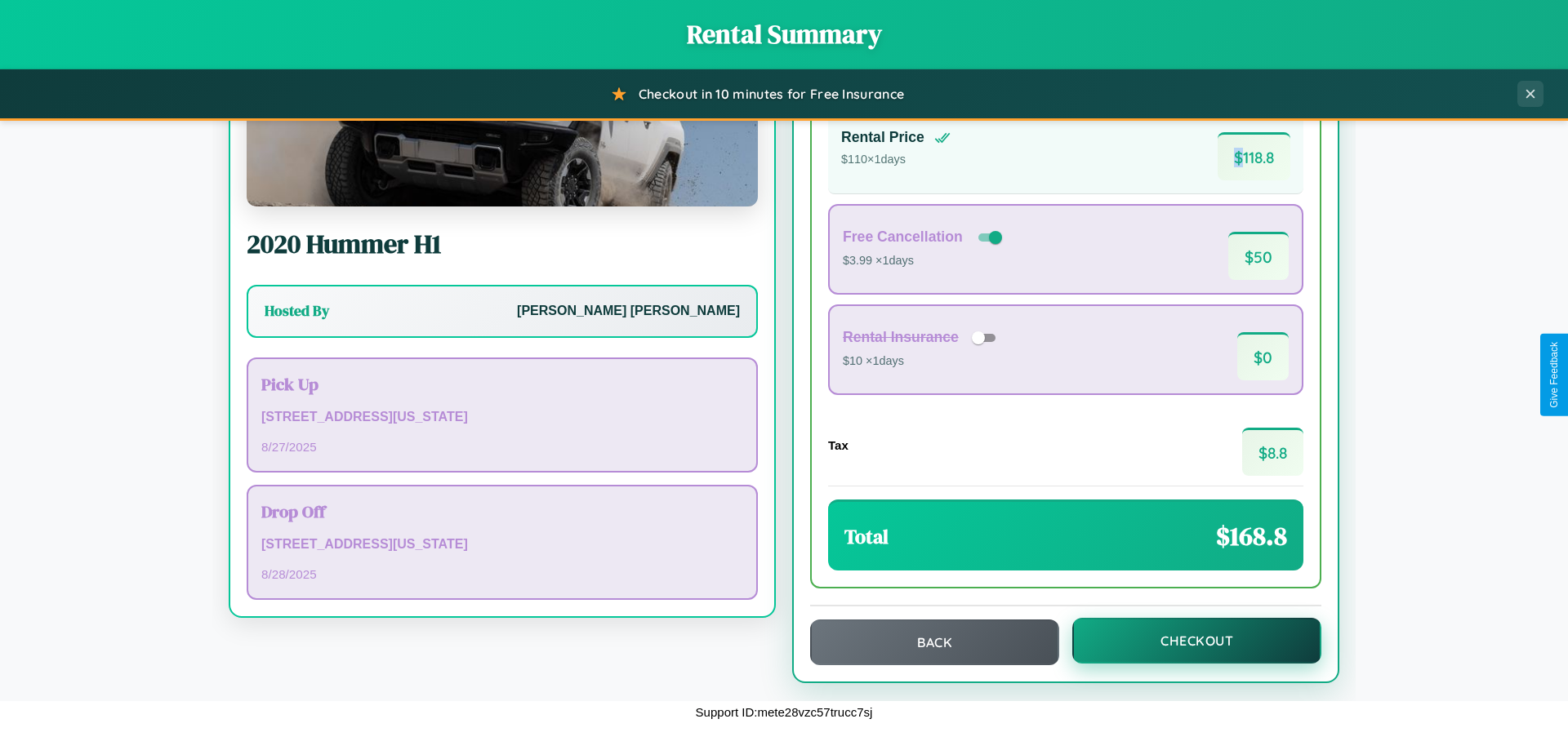
click at [1186, 640] on button "Checkout" at bounding box center [1196, 640] width 249 height 46
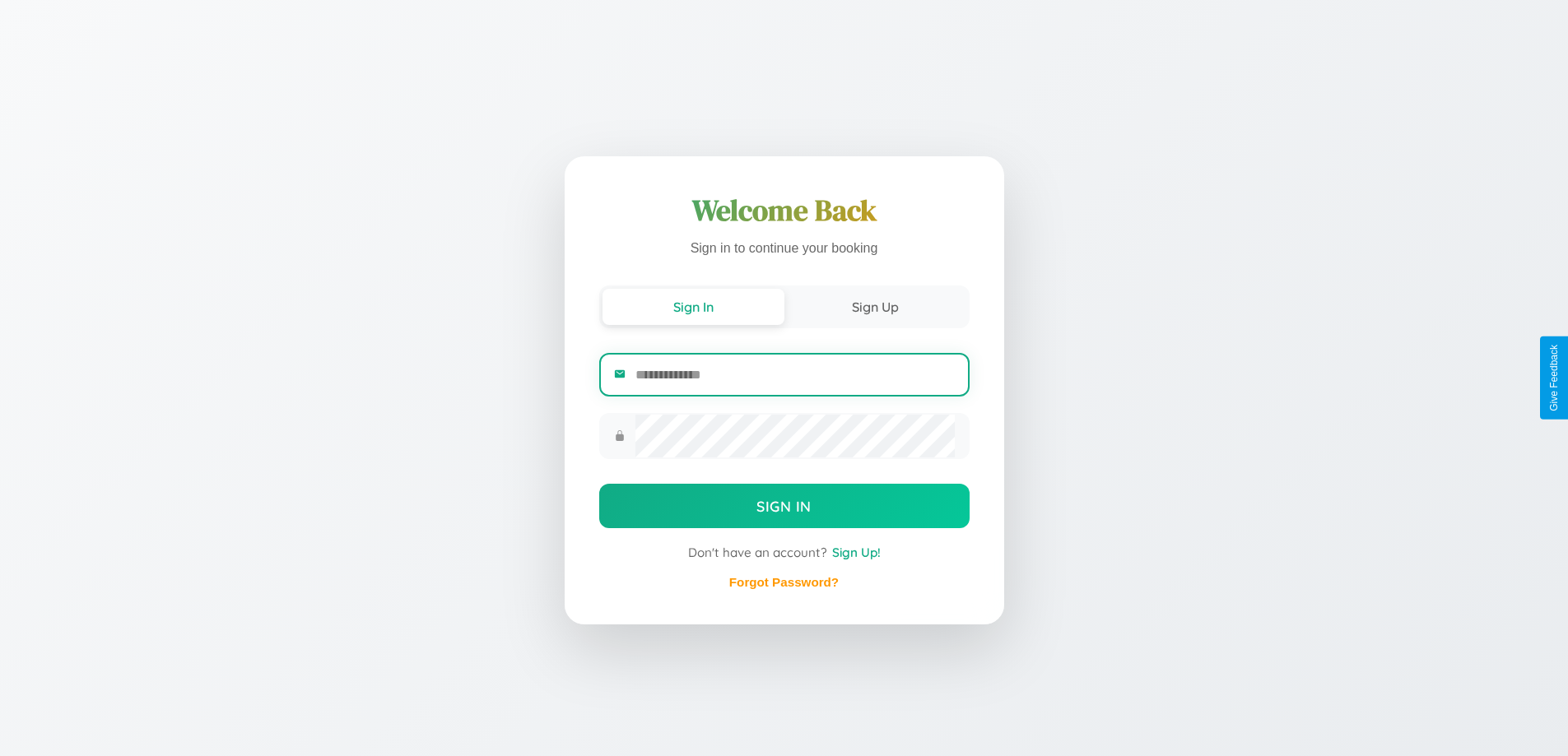
click at [795, 375] on input "email" at bounding box center [795, 375] width 319 height 40
type input "**********"
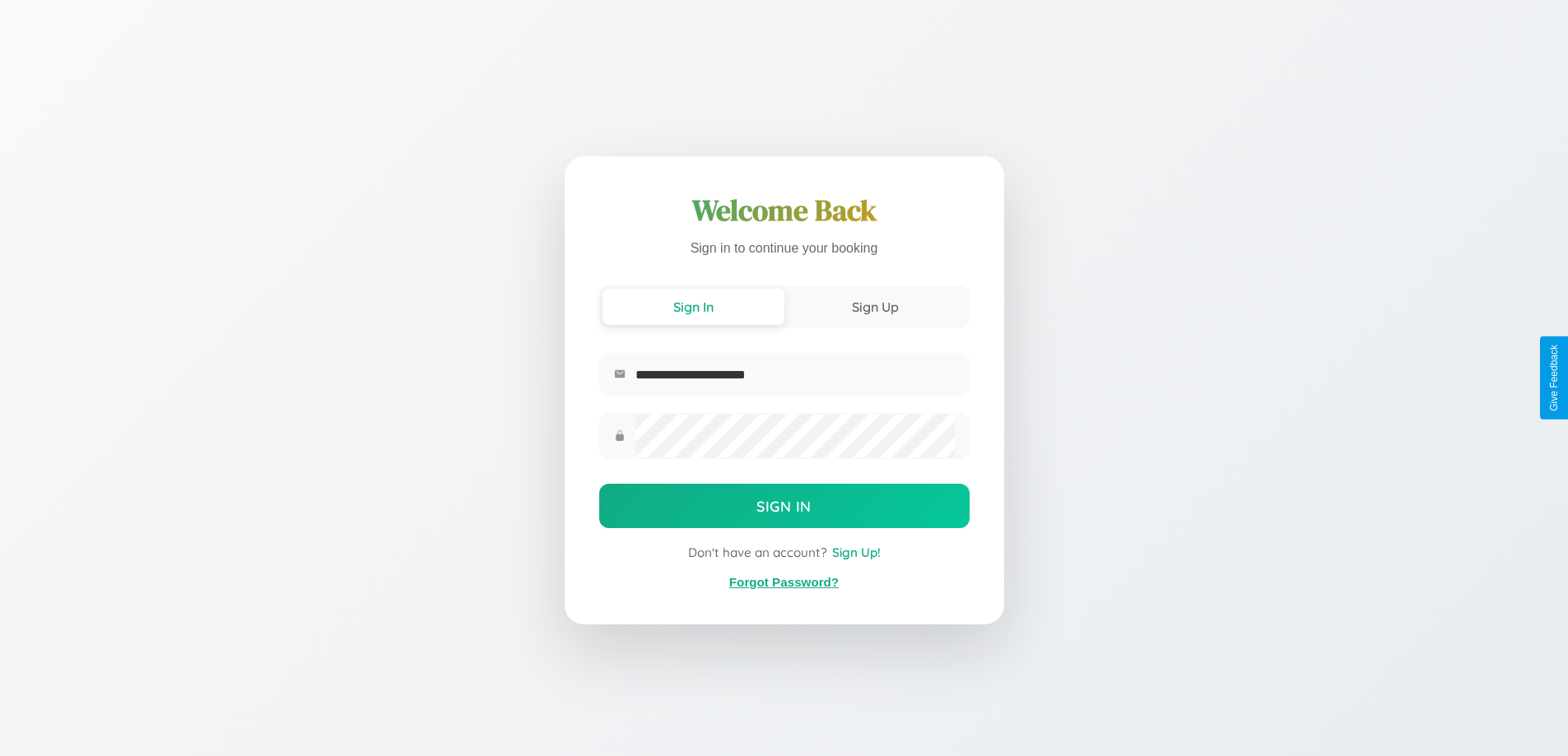
click at [784, 583] on link "Forgot Password?" at bounding box center [784, 582] width 110 height 14
